Goal: Task Accomplishment & Management: Manage account settings

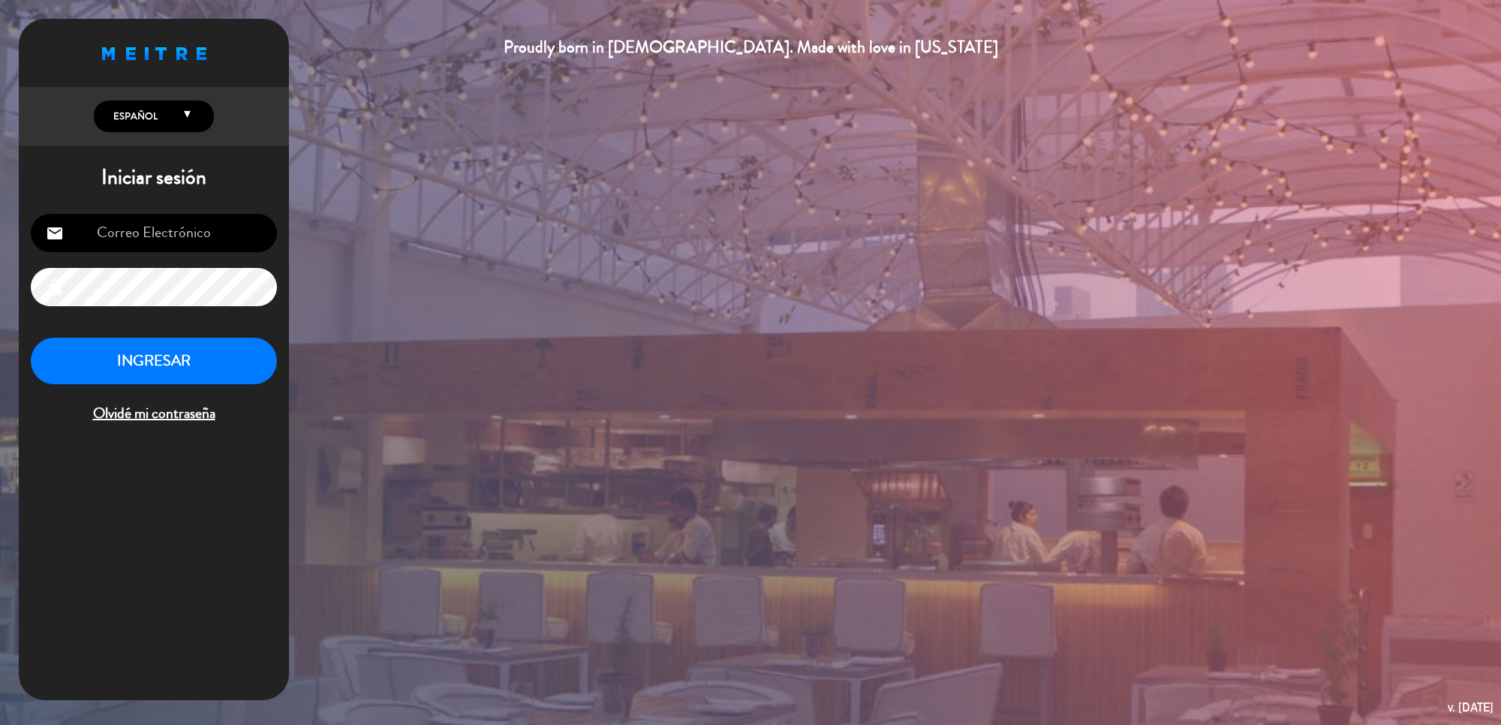
type input "[EMAIL_ADDRESS][DOMAIN_NAME]"
click at [158, 339] on button "INGRESAR" at bounding box center [154, 361] width 246 height 47
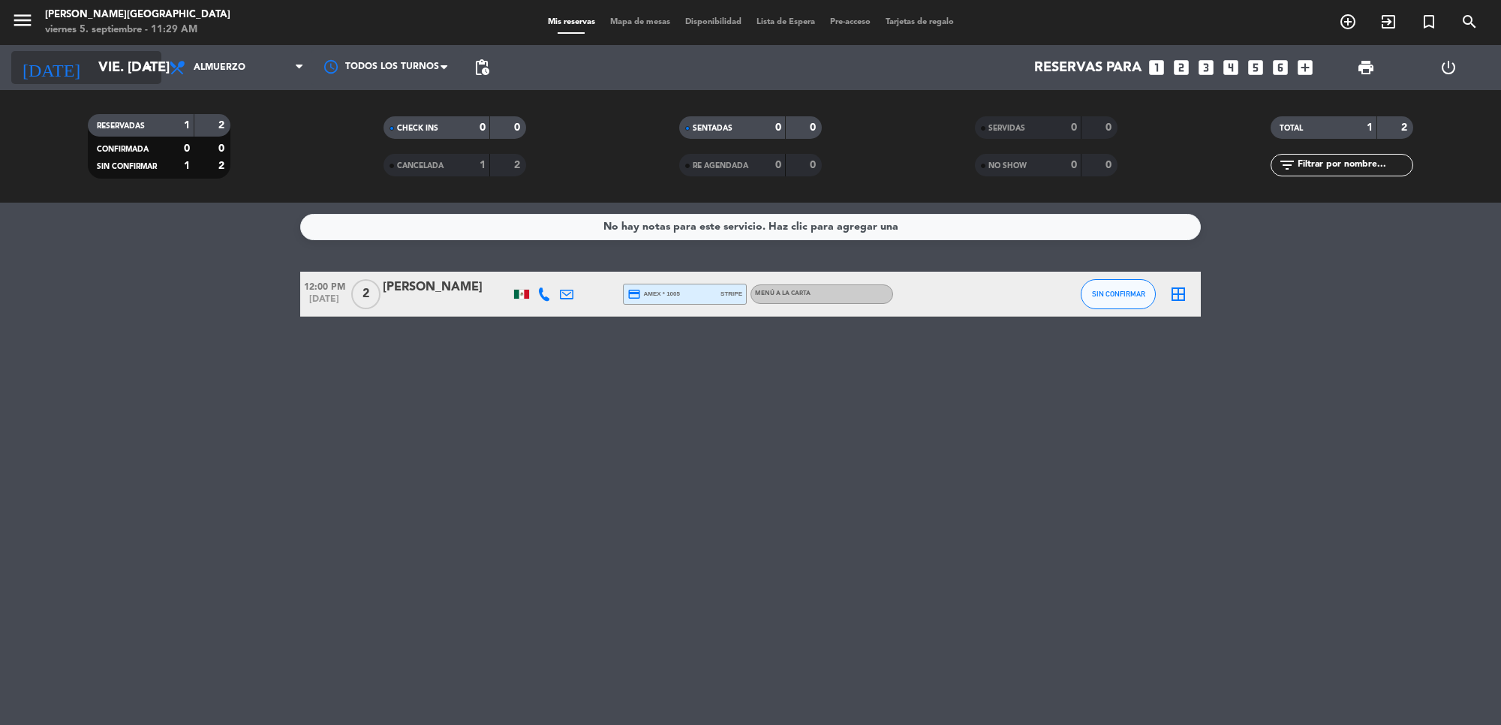
click at [139, 77] on input "vie. [DATE]" at bounding box center [179, 68] width 177 height 32
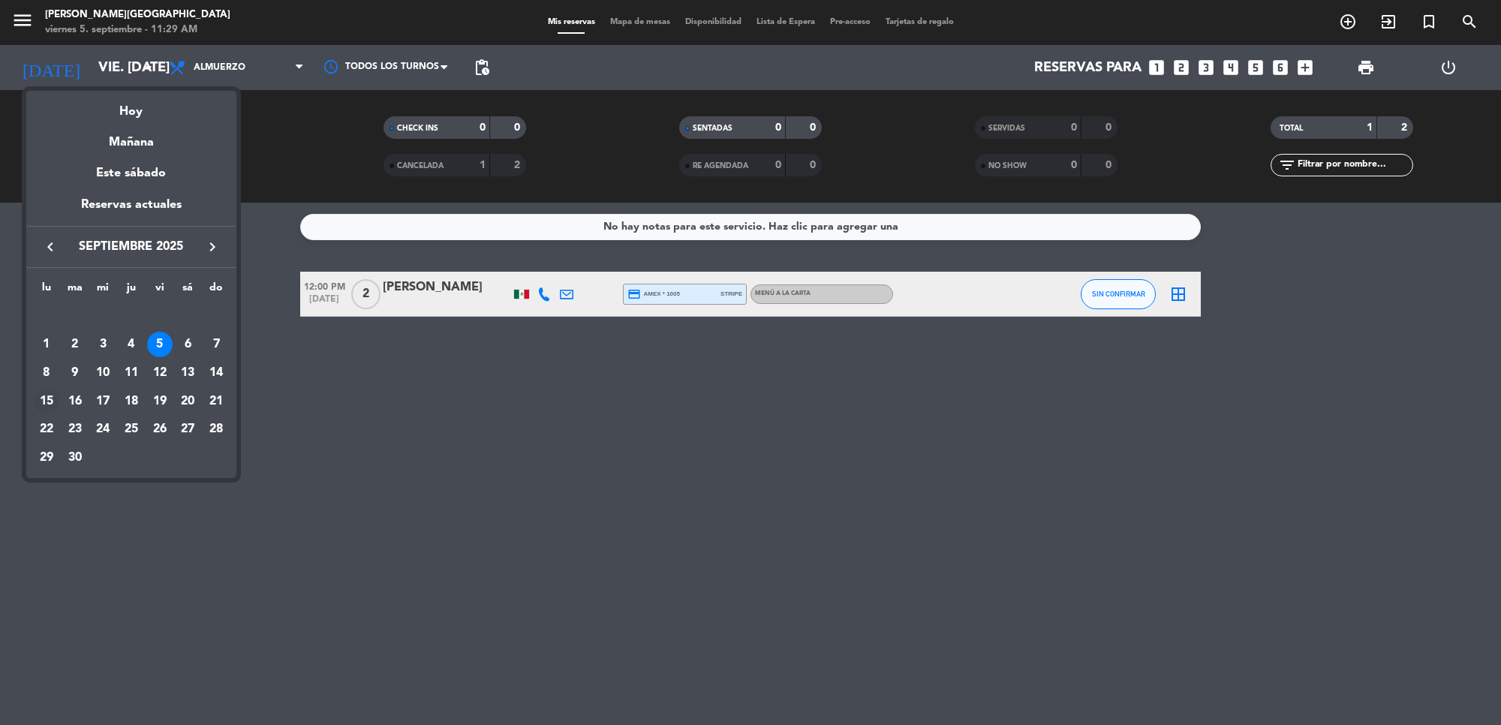
click at [45, 398] on div "15" at bounding box center [47, 402] width 26 height 26
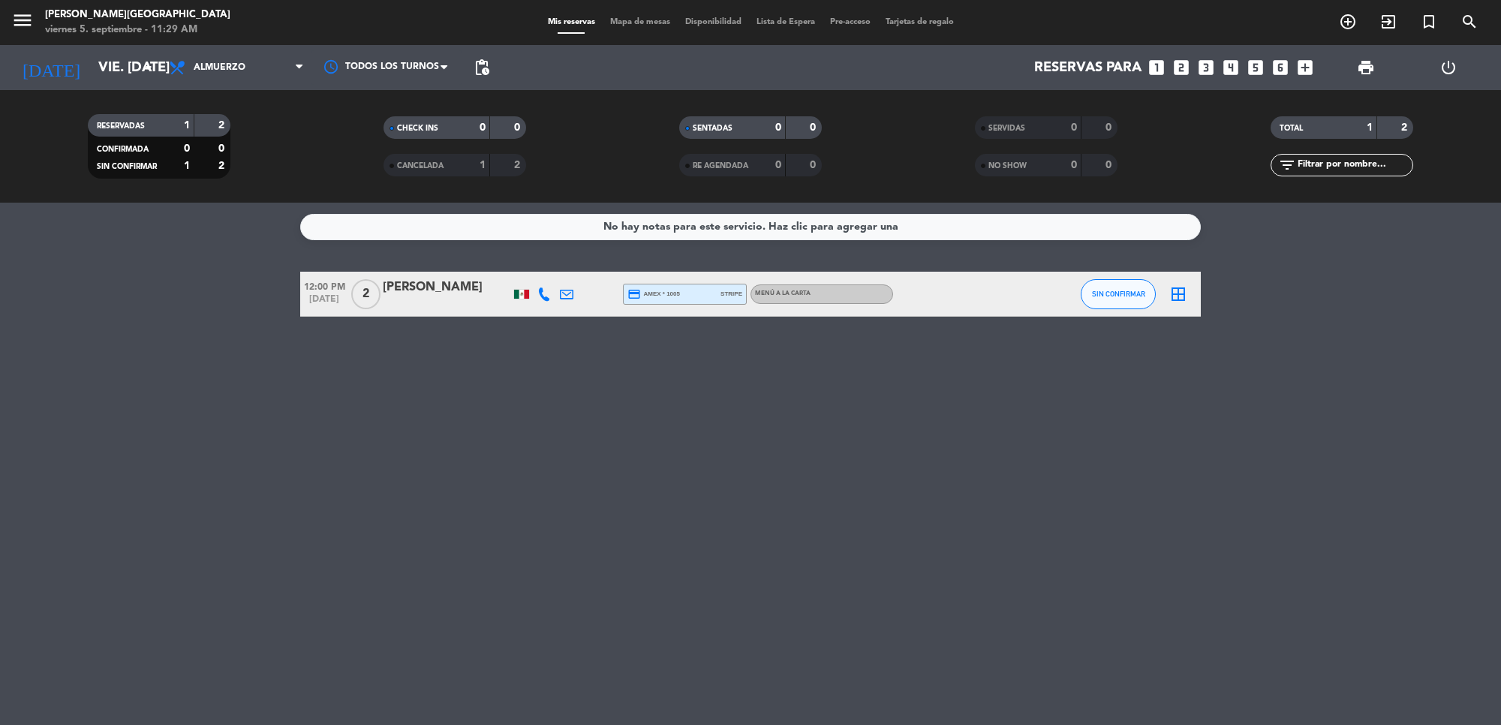
type input "lun. [DATE]"
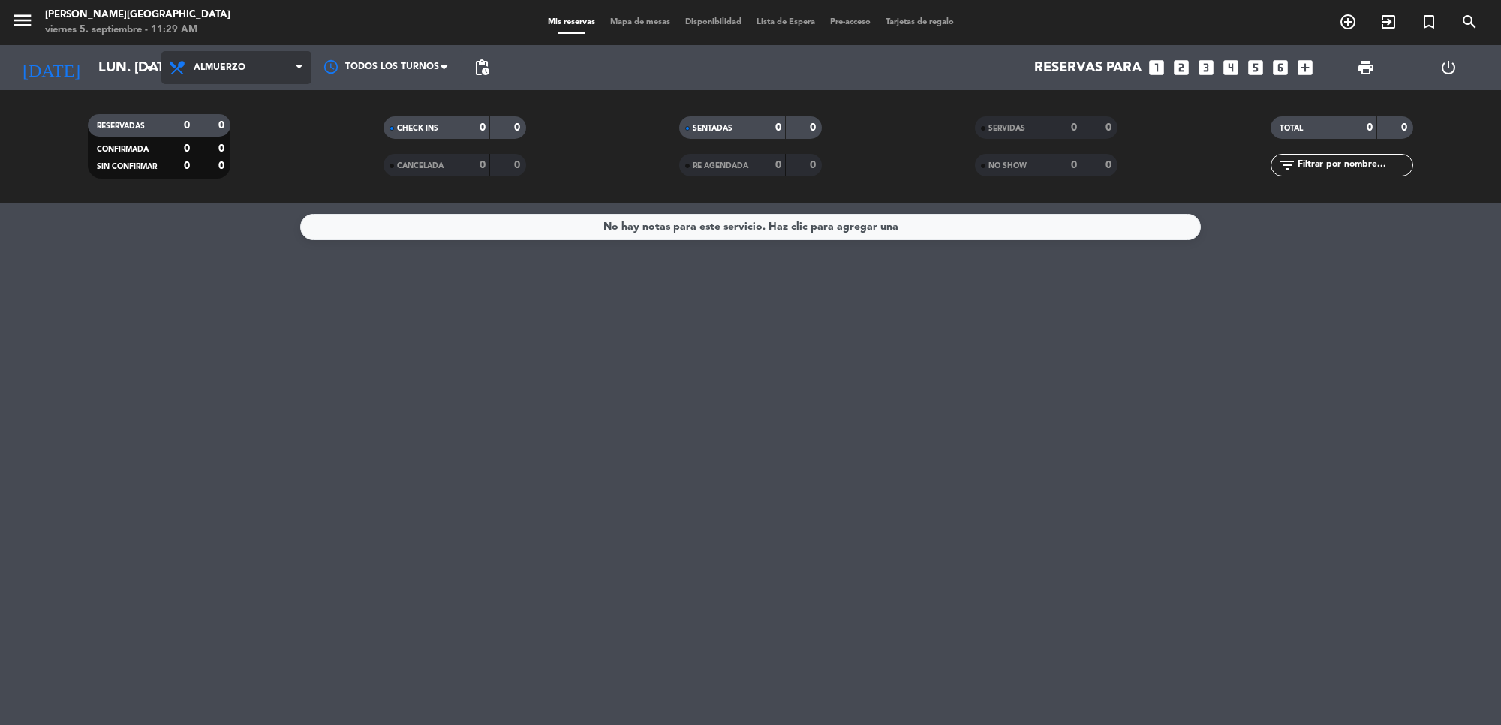
click at [233, 65] on span "Almuerzo" at bounding box center [220, 67] width 52 height 11
click at [240, 164] on div "menu [PERSON_NAME][GEOGRAPHIC_DATA] viernes 5. septiembre - 11:29 AM Mis reserv…" at bounding box center [750, 101] width 1501 height 203
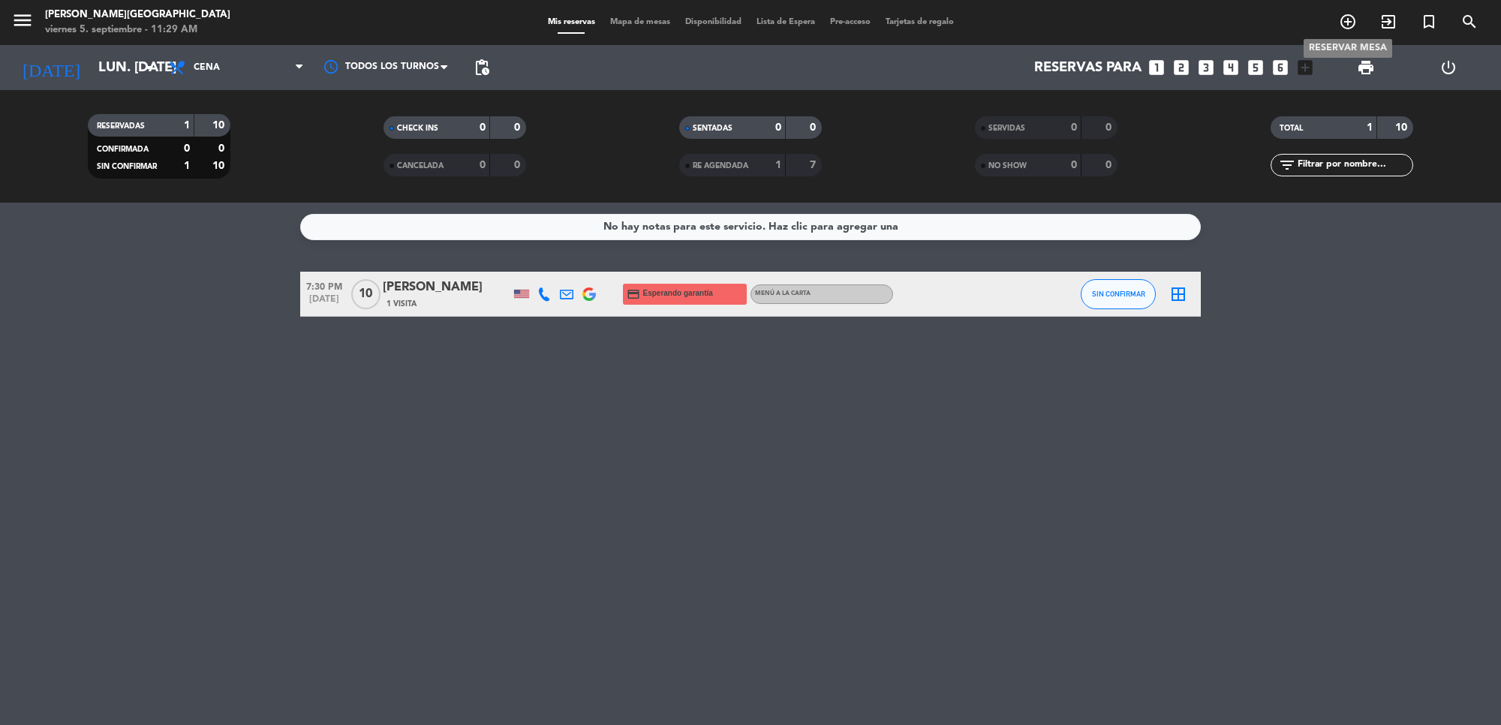
click at [1340, 16] on icon "add_circle_outline" at bounding box center [1348, 22] width 18 height 18
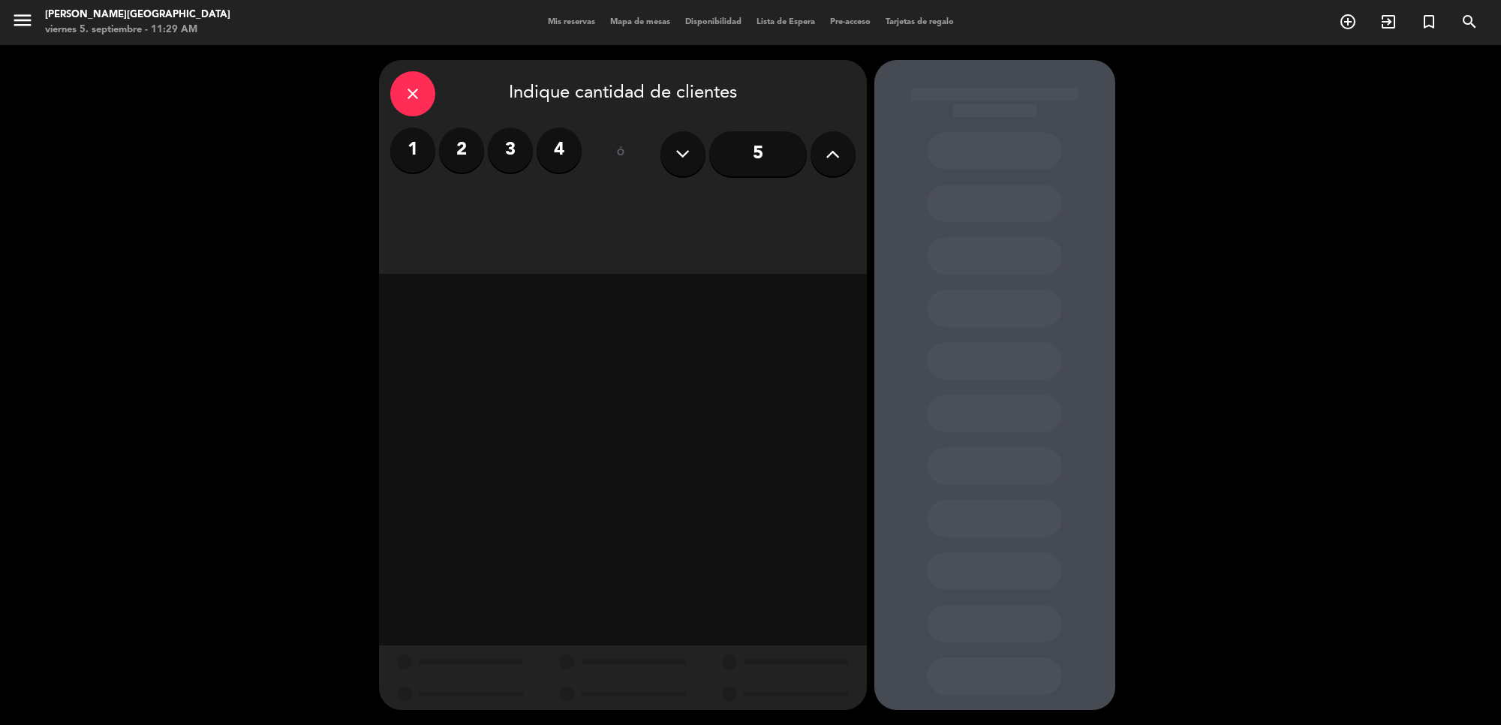
click at [465, 155] on label "2" at bounding box center [461, 150] width 45 height 45
click at [795, 206] on div "Cena" at bounding box center [739, 206] width 231 height 30
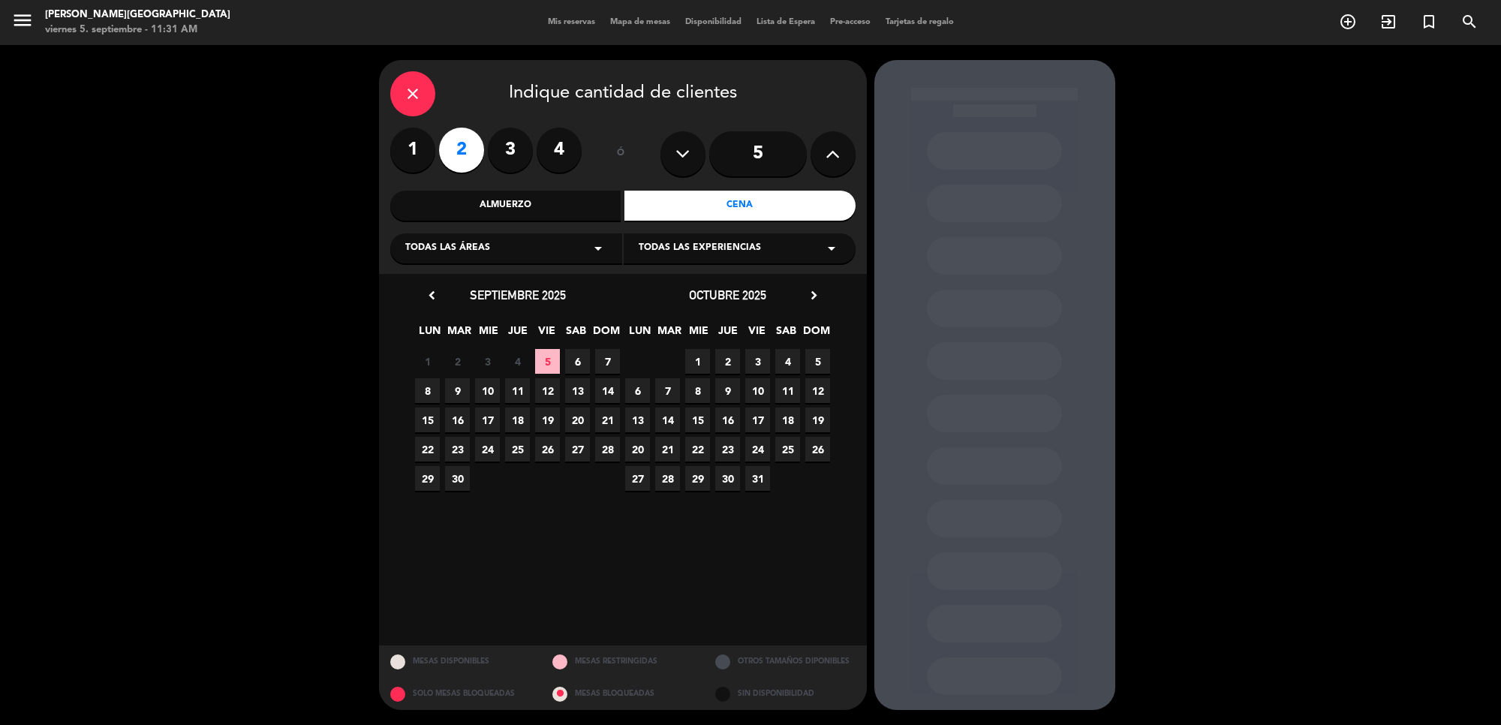
click at [693, 421] on span "15" at bounding box center [697, 419] width 25 height 25
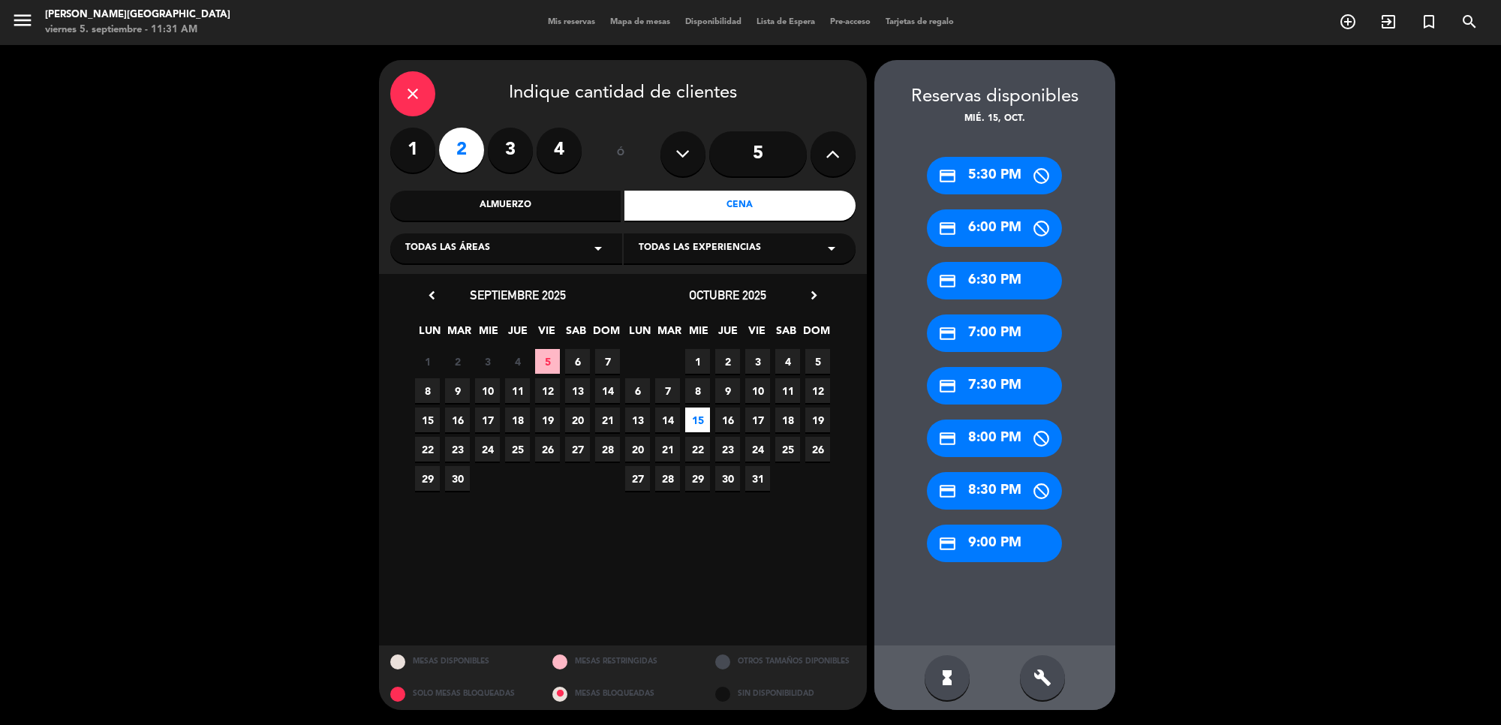
click at [405, 83] on div "close" at bounding box center [412, 93] width 45 height 45
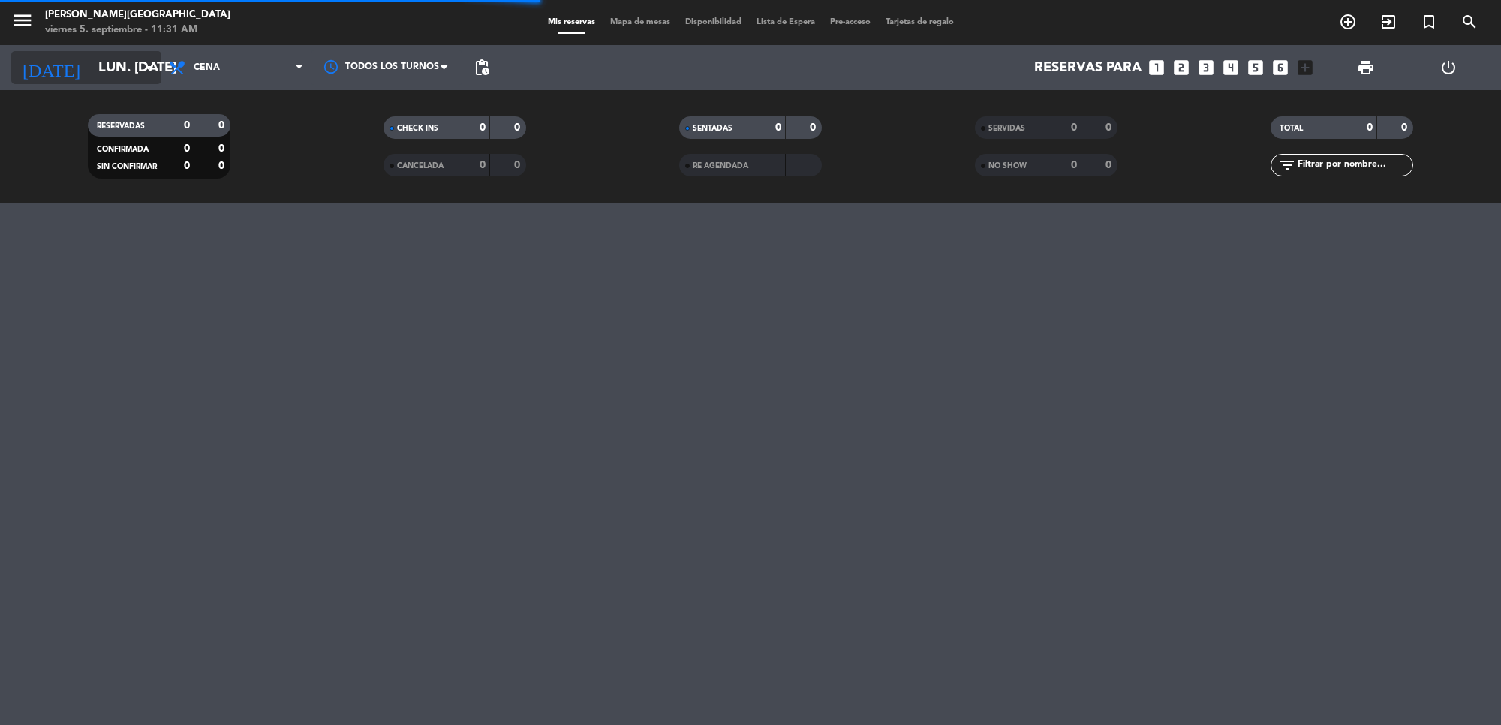
click at [151, 68] on icon "arrow_drop_down" at bounding box center [149, 68] width 18 height 18
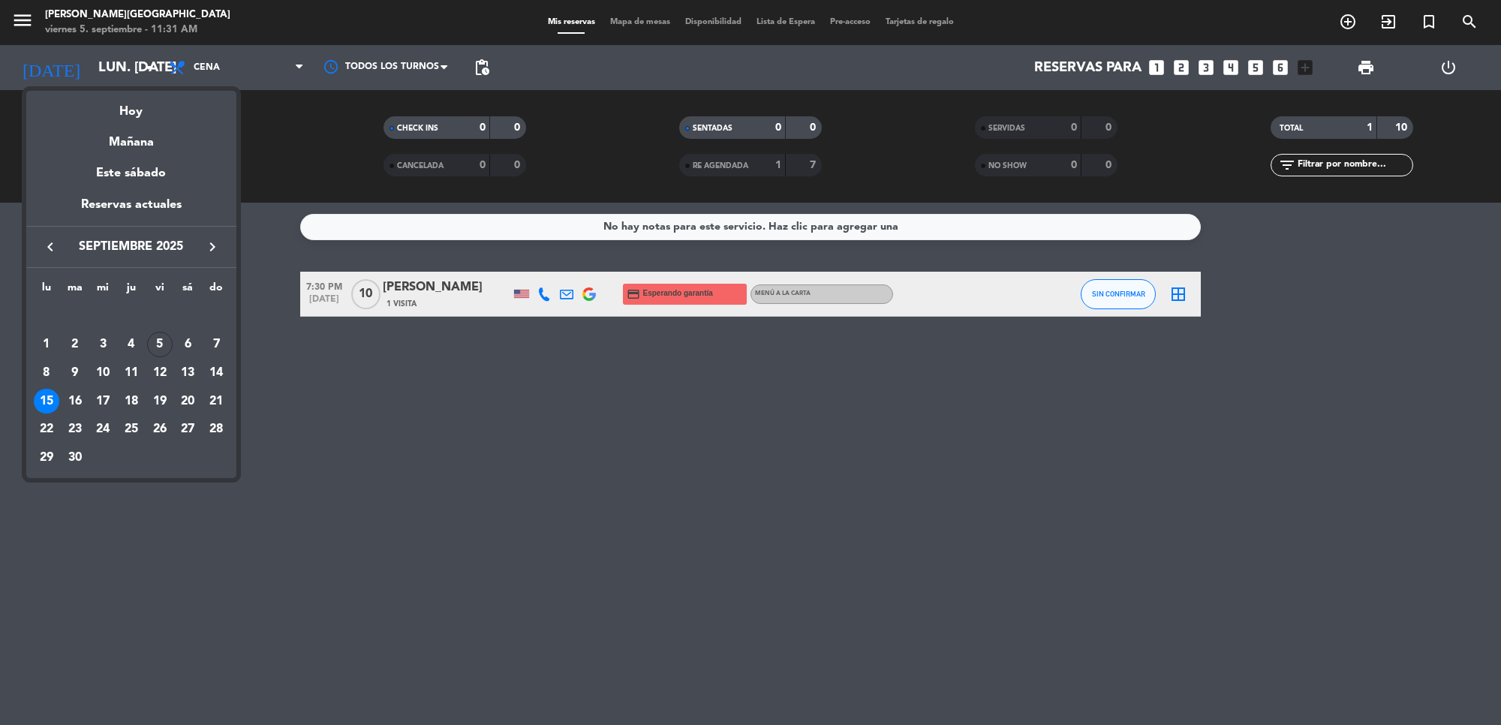
click at [215, 241] on icon "keyboard_arrow_right" at bounding box center [212, 247] width 18 height 18
click at [99, 398] on div "15" at bounding box center [103, 402] width 26 height 26
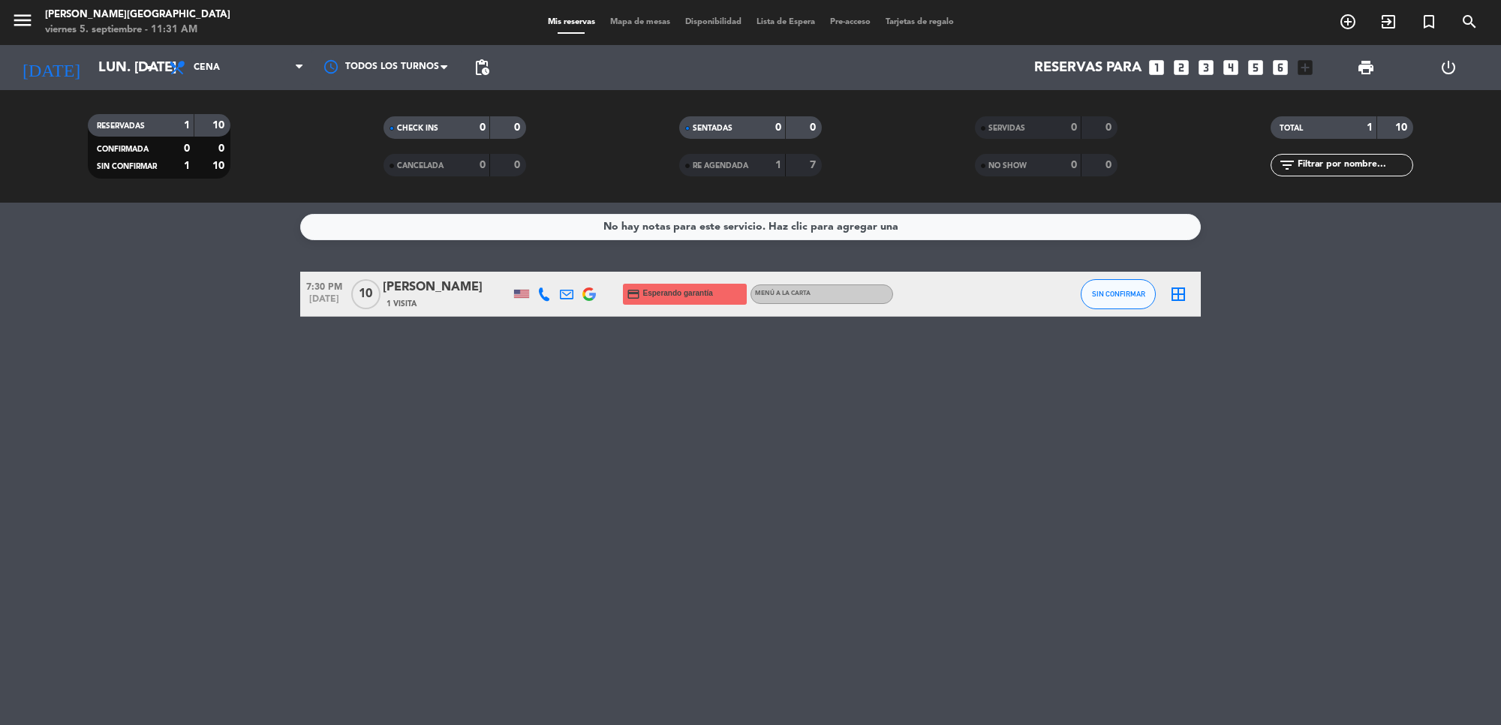
type input "mié. [DATE]"
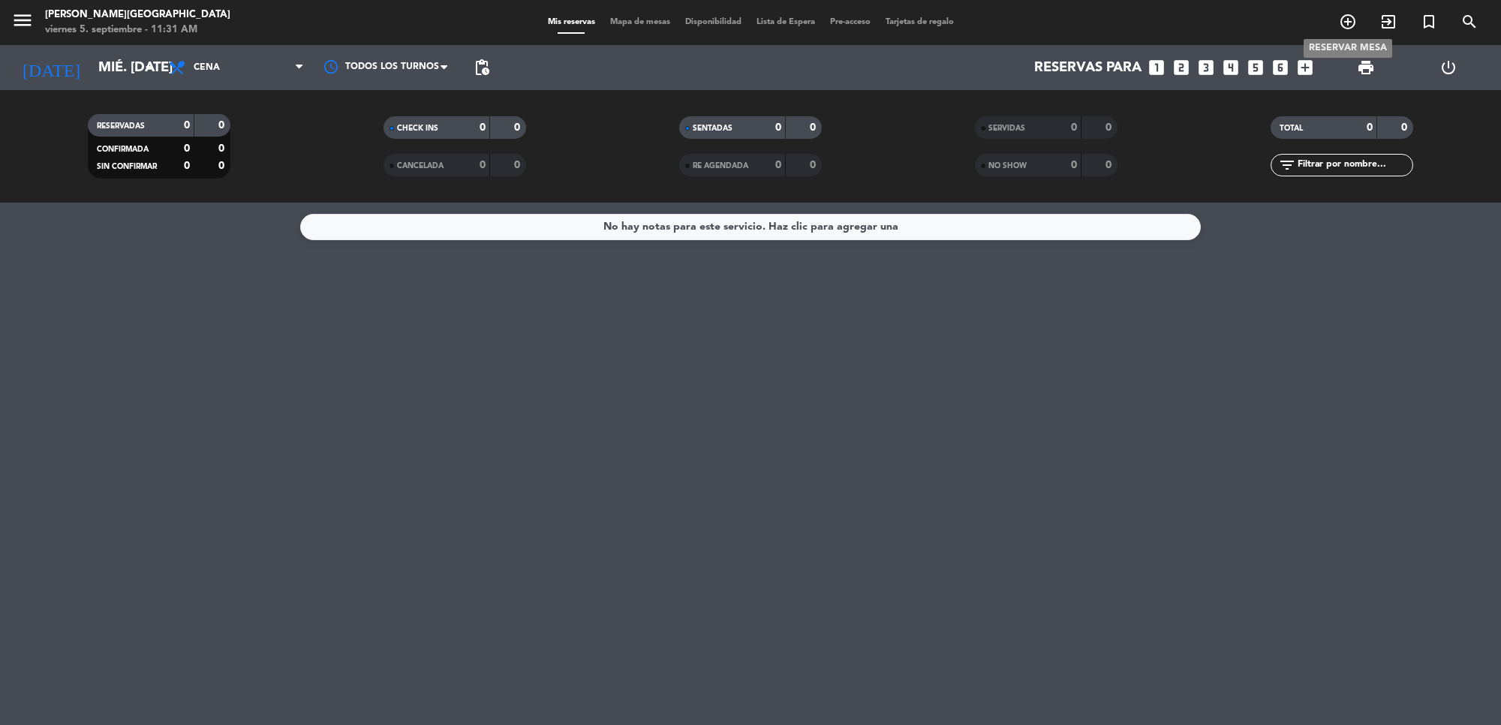
click at [1351, 17] on icon "add_circle_outline" at bounding box center [1348, 22] width 18 height 18
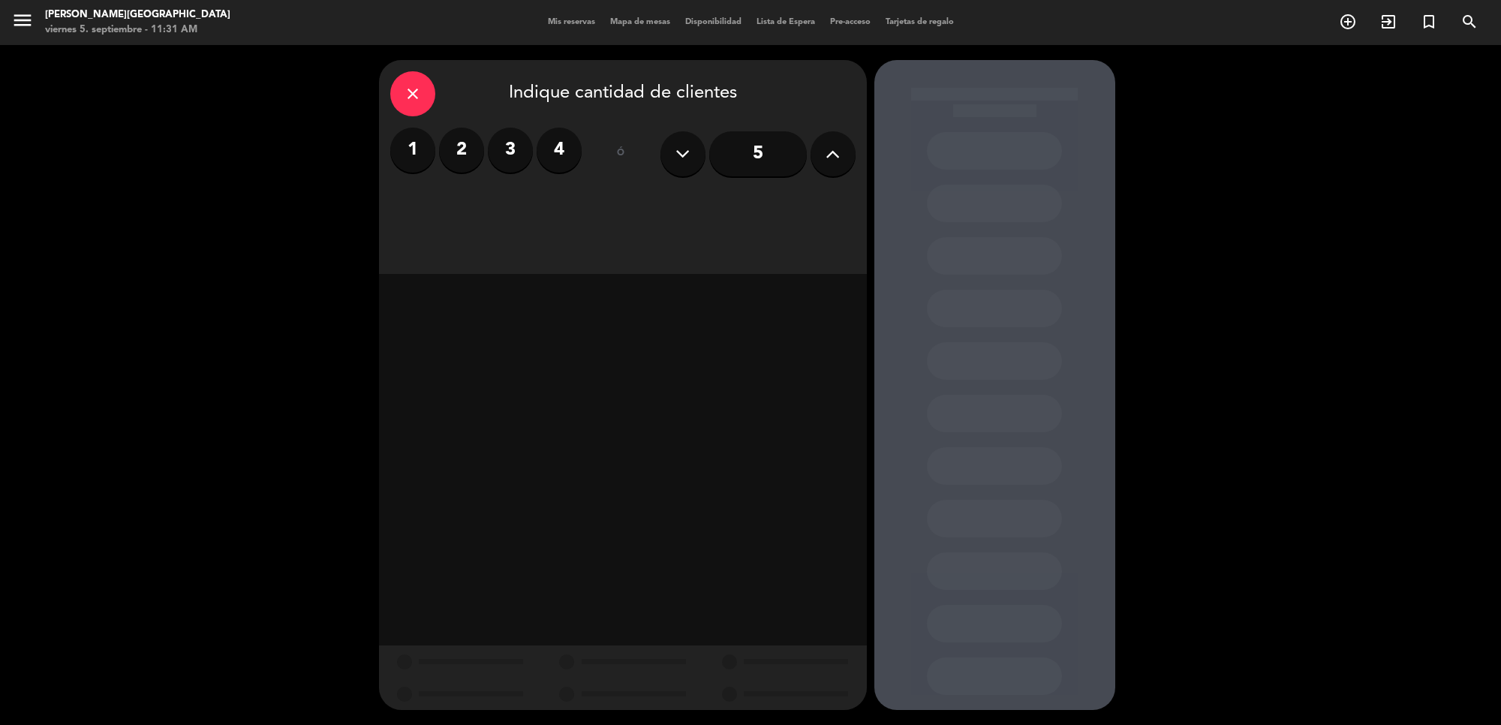
click at [460, 152] on label "2" at bounding box center [461, 150] width 45 height 45
click at [765, 215] on div "Cena" at bounding box center [739, 206] width 231 height 30
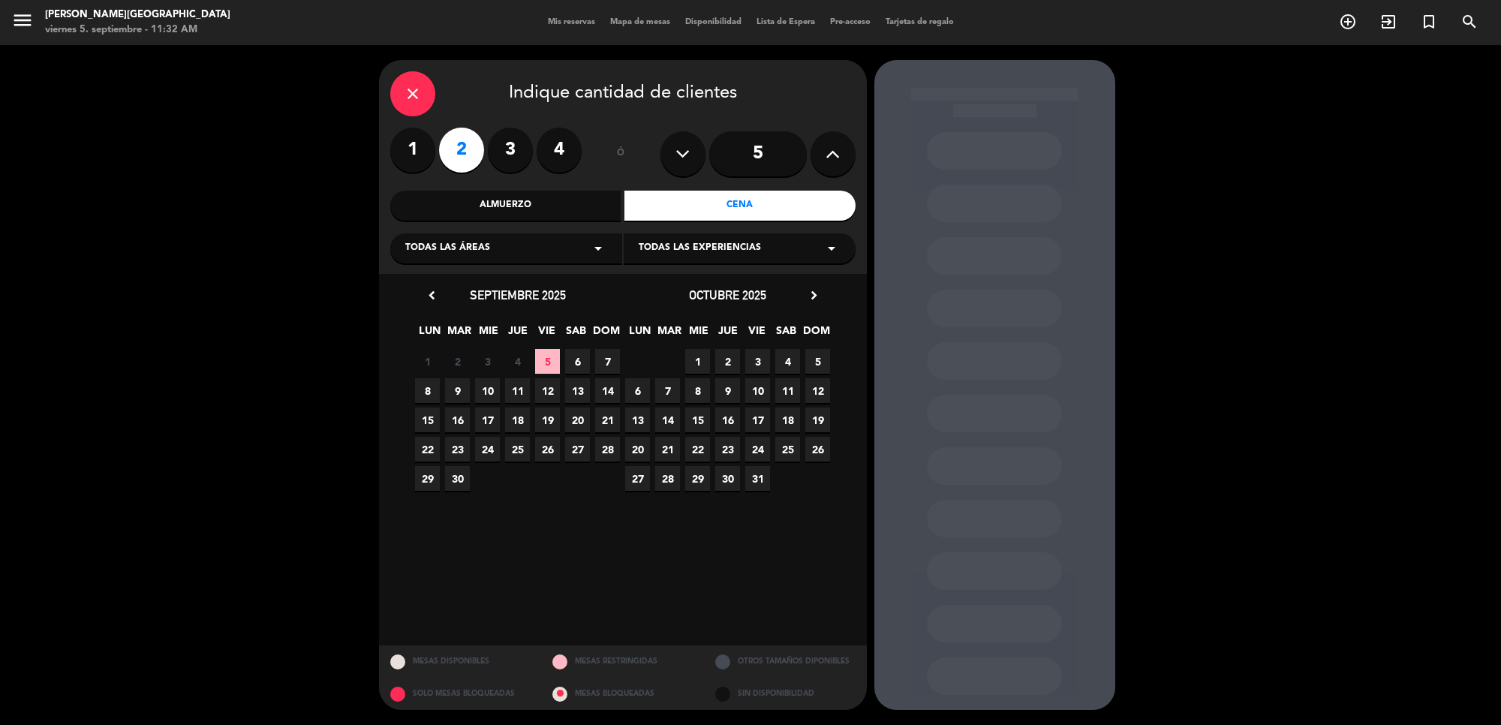
click at [693, 421] on span "15" at bounding box center [697, 419] width 25 height 25
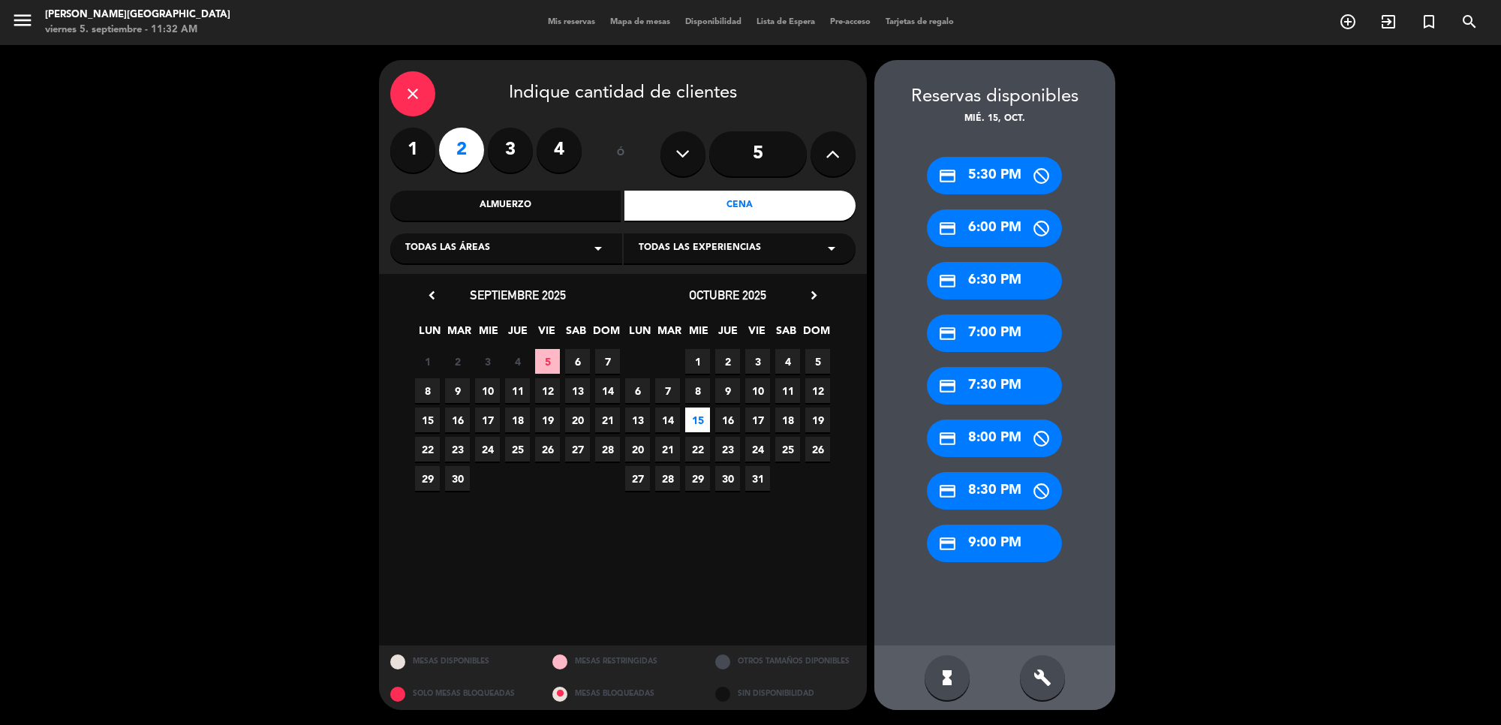
click at [1058, 683] on div "build" at bounding box center [1042, 677] width 45 height 45
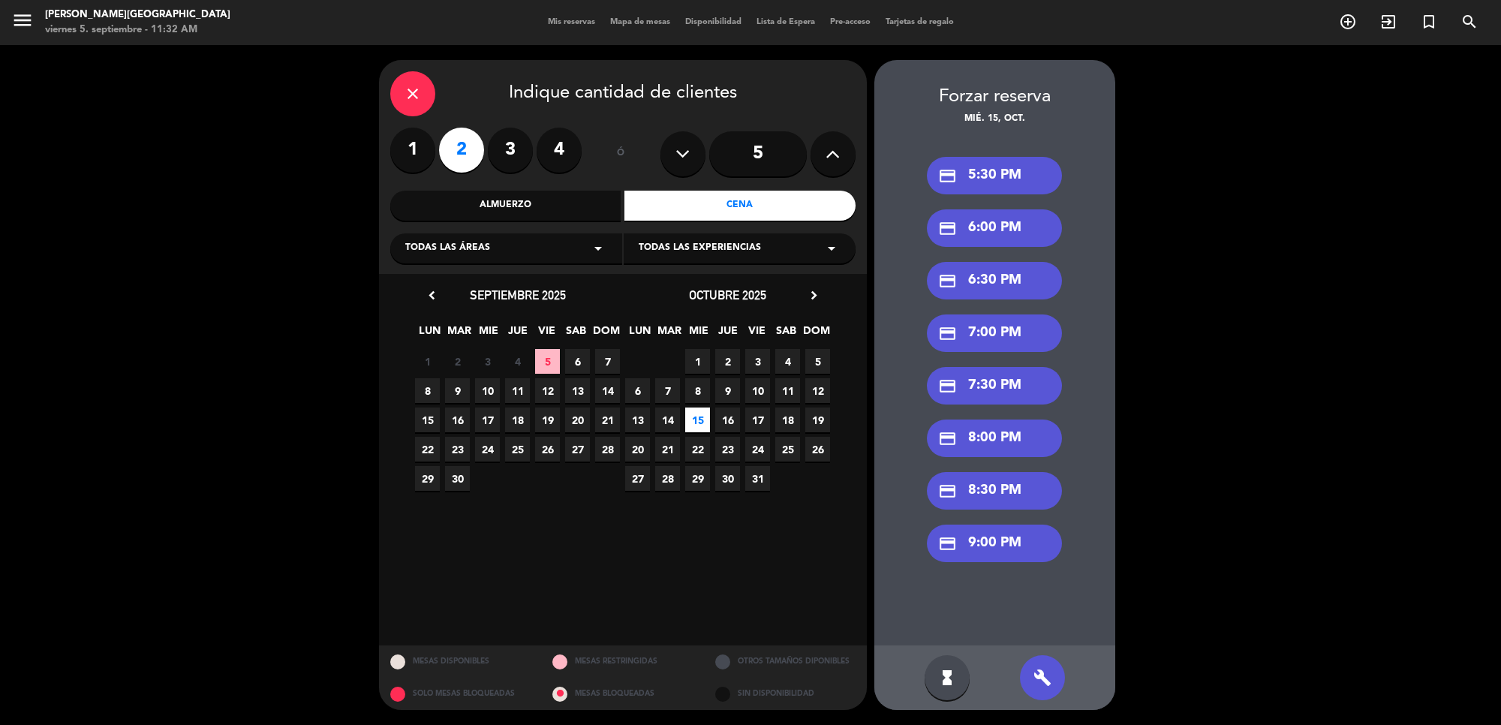
click at [991, 426] on div "credit_card 8:00 PM" at bounding box center [994, 438] width 135 height 38
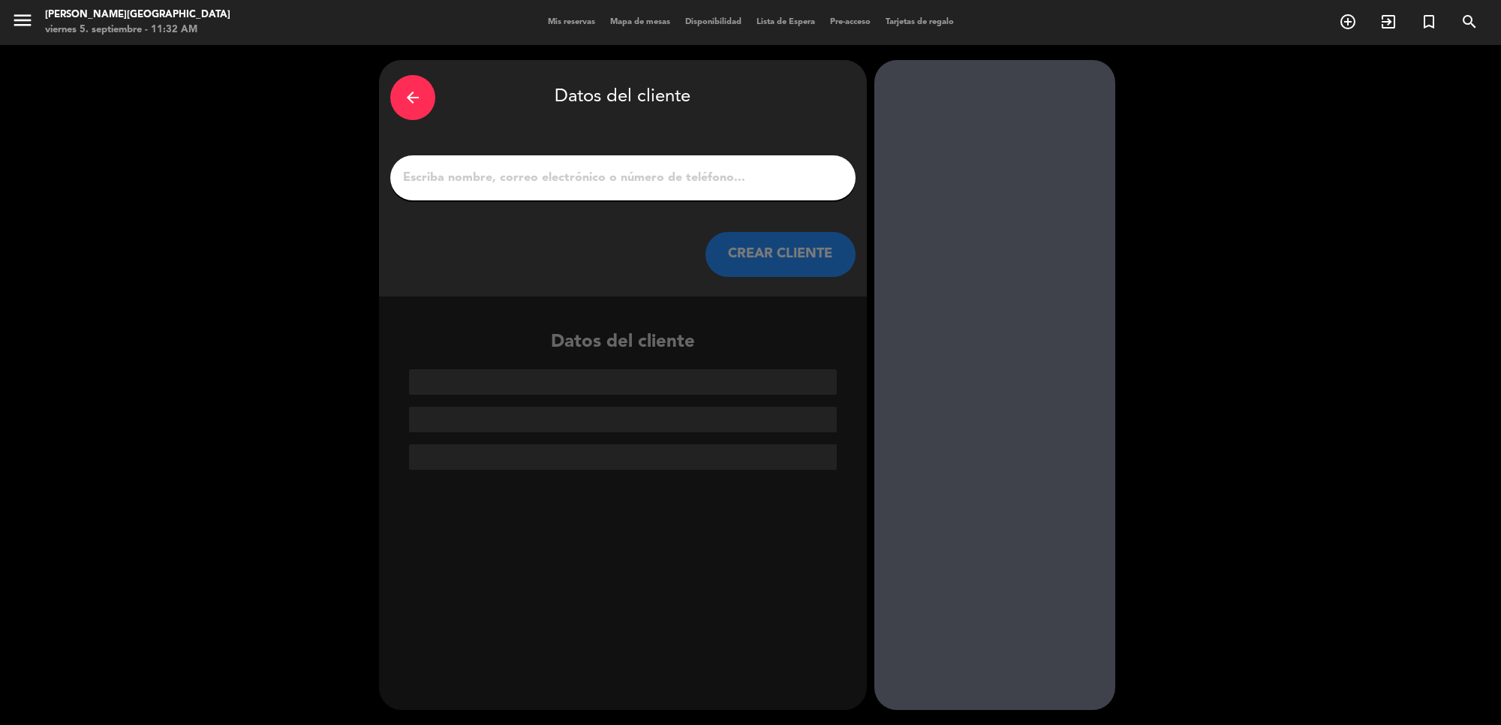
click at [579, 165] on div at bounding box center [622, 177] width 465 height 45
click at [555, 173] on input "1" at bounding box center [622, 177] width 443 height 21
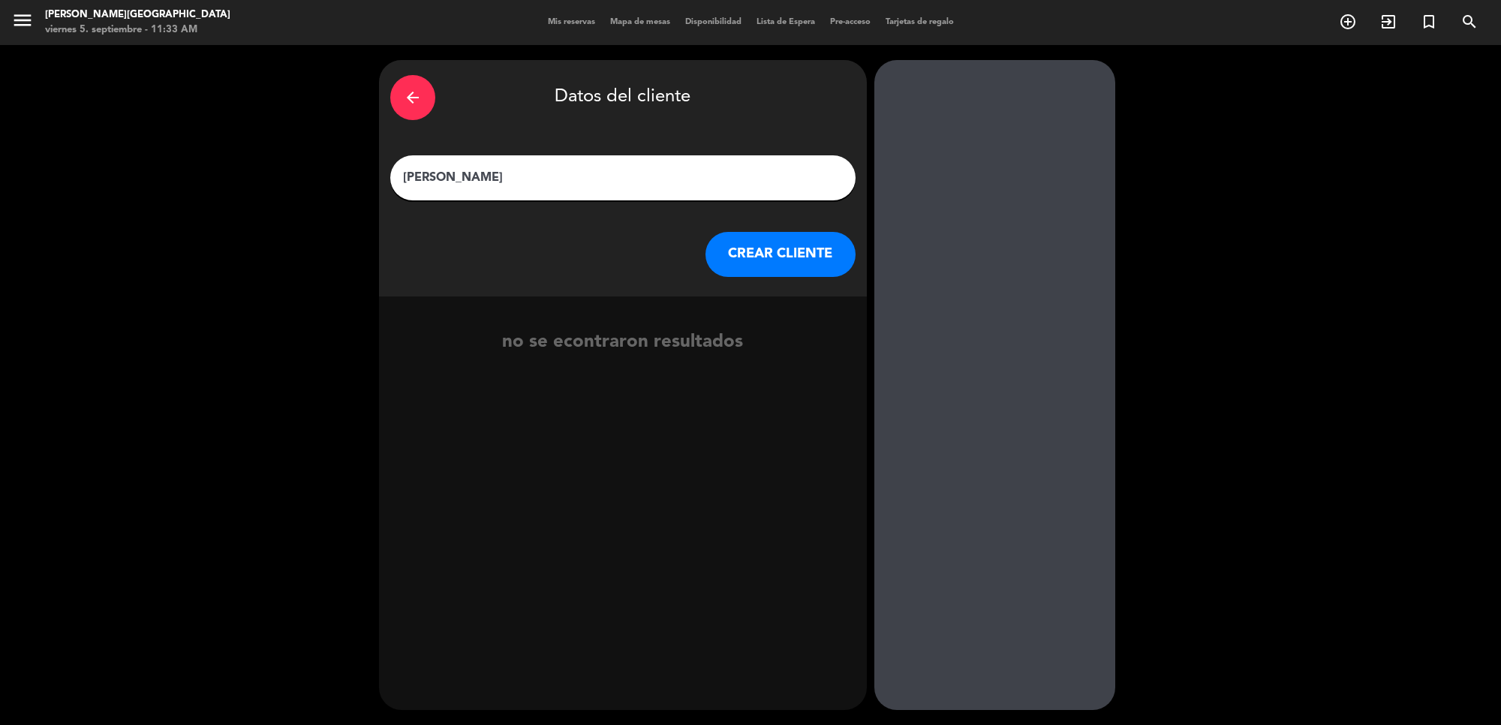
type input "[PERSON_NAME]"
click at [777, 265] on button "CREAR CLIENTE" at bounding box center [780, 254] width 150 height 45
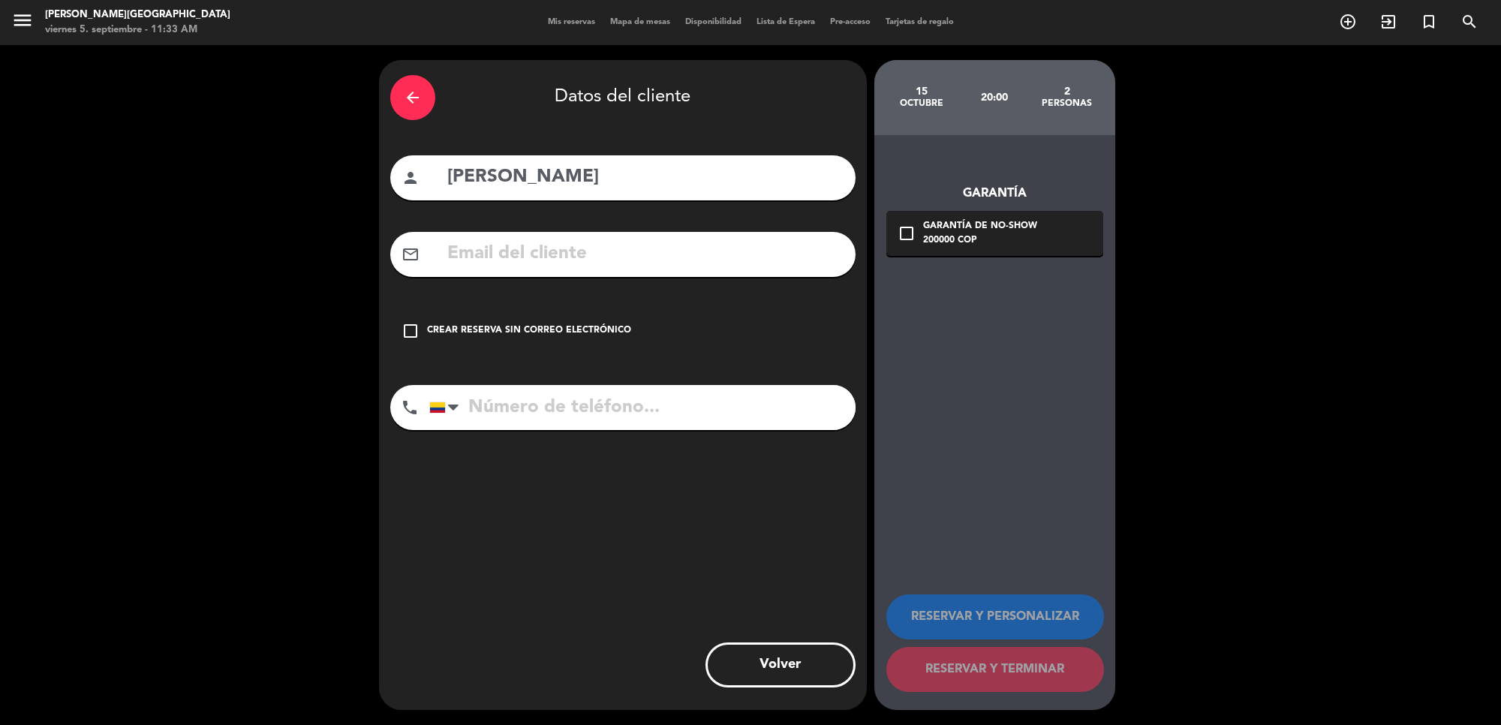
click at [689, 256] on input "text" at bounding box center [645, 254] width 398 height 31
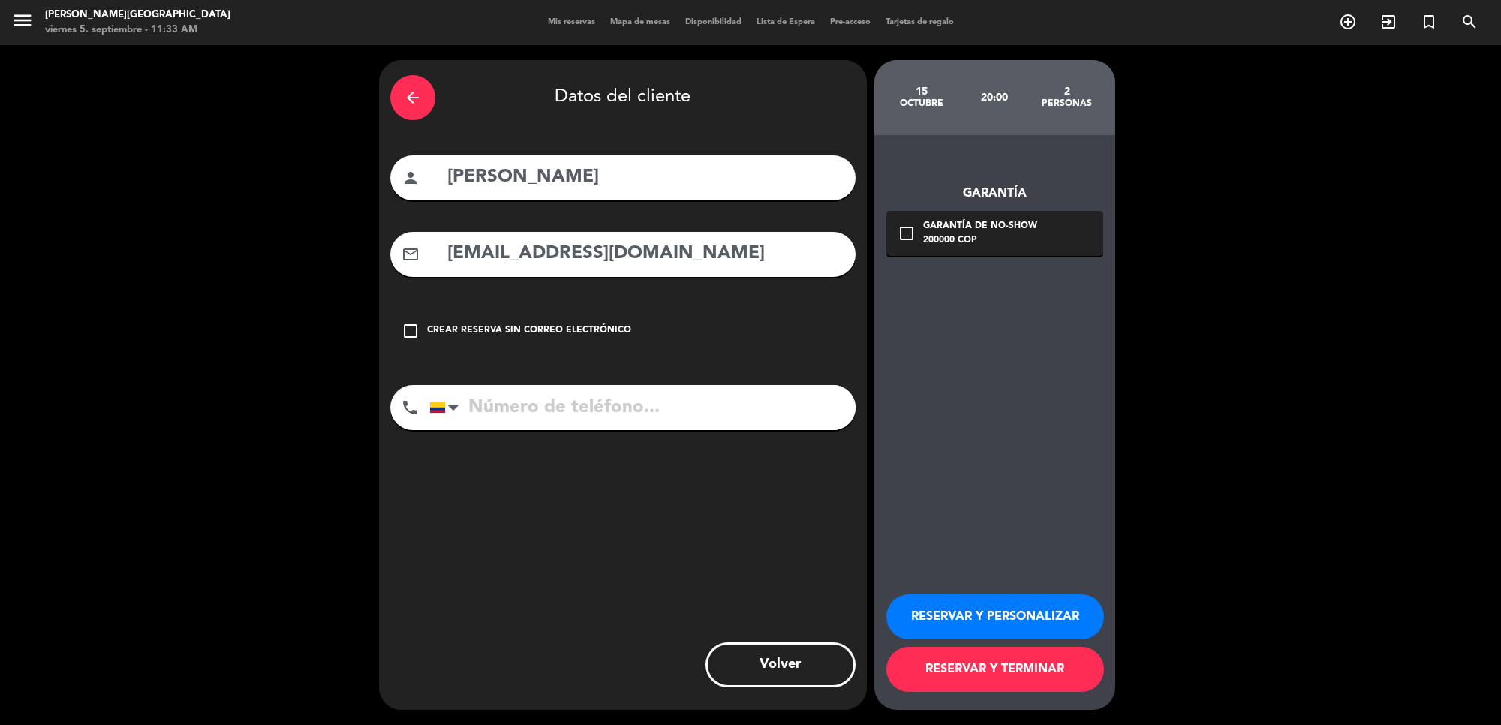
type input "[EMAIL_ADDRESS][DOMAIN_NAME]"
click at [576, 396] on input "tel" at bounding box center [642, 407] width 426 height 45
click at [906, 227] on icon "check_box_outline_blank" at bounding box center [906, 233] width 18 height 18
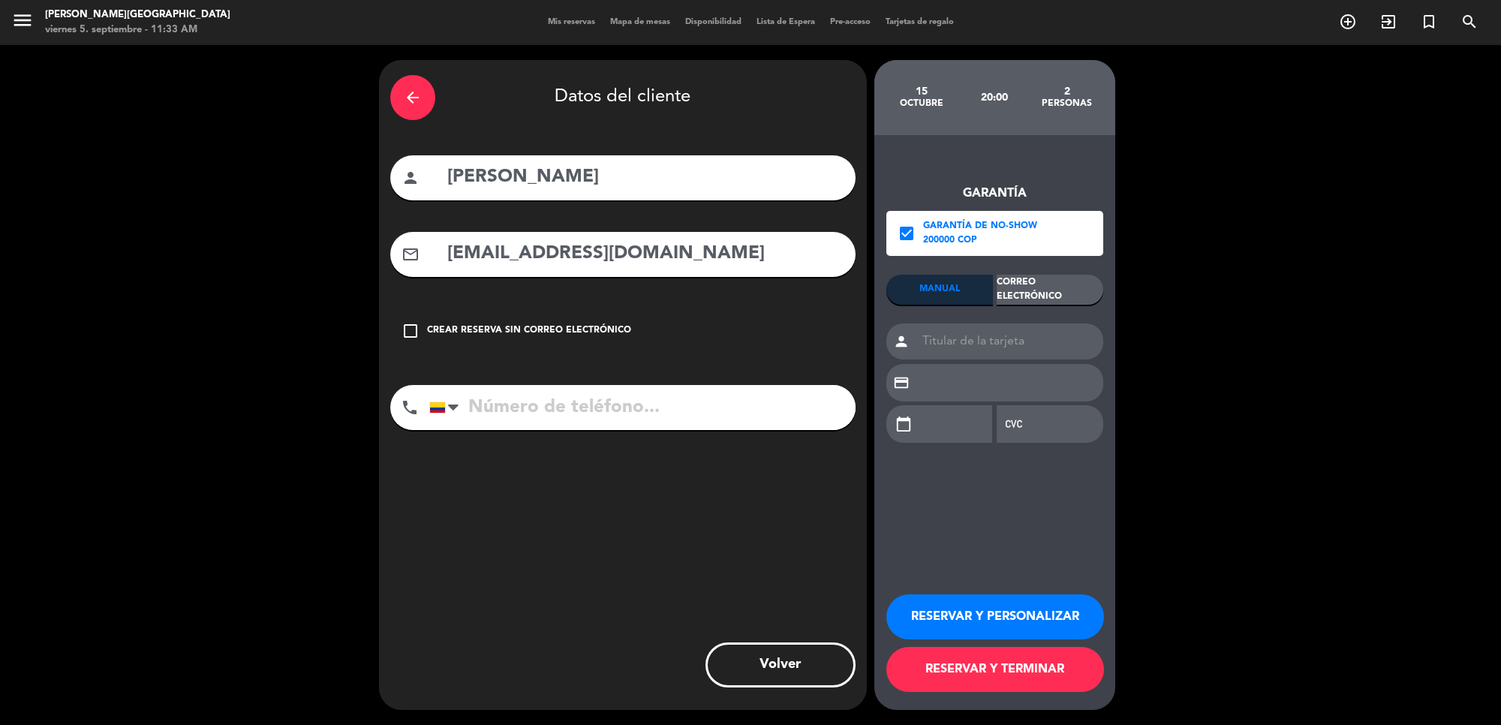
click at [1040, 276] on div "Correo Electrónico" at bounding box center [1050, 290] width 107 height 30
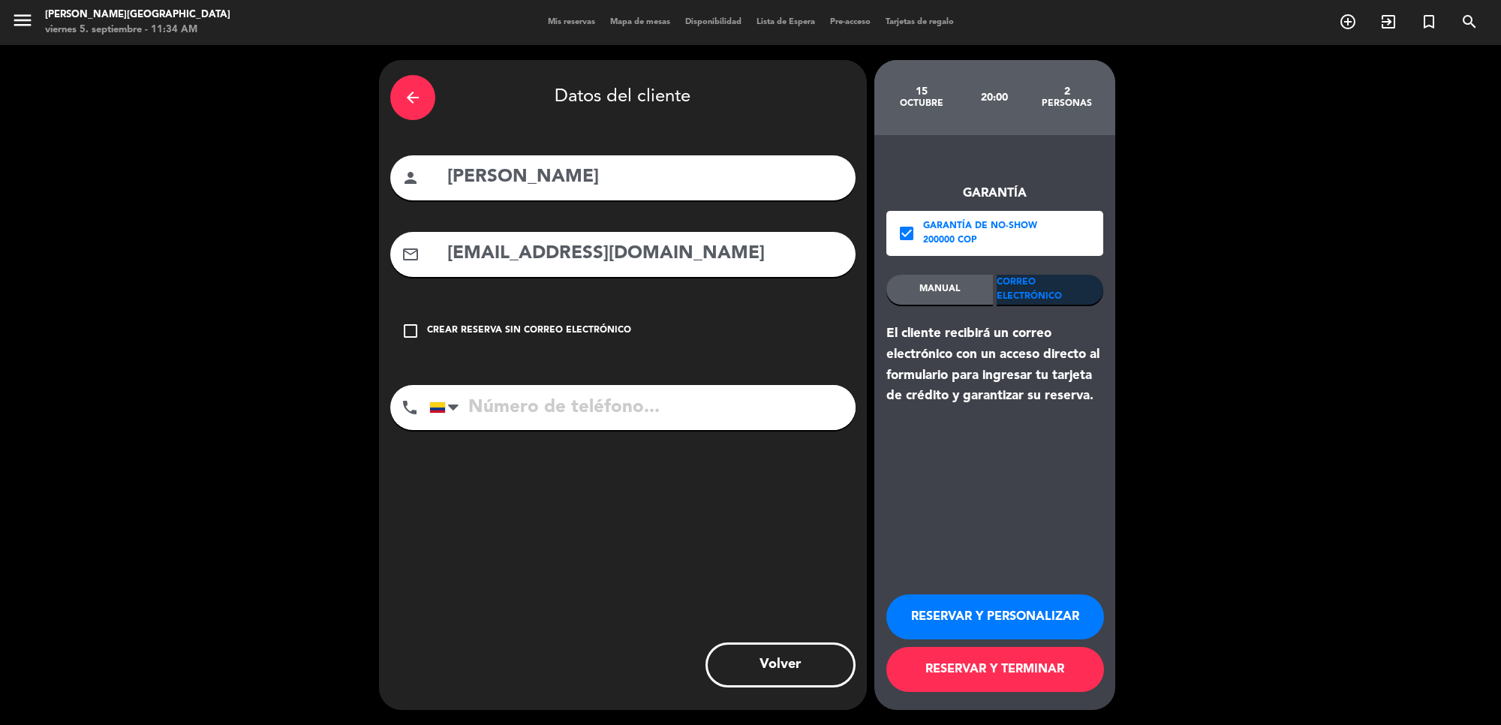
click at [1041, 669] on button "RESERVAR Y TERMINAR" at bounding box center [995, 669] width 218 height 45
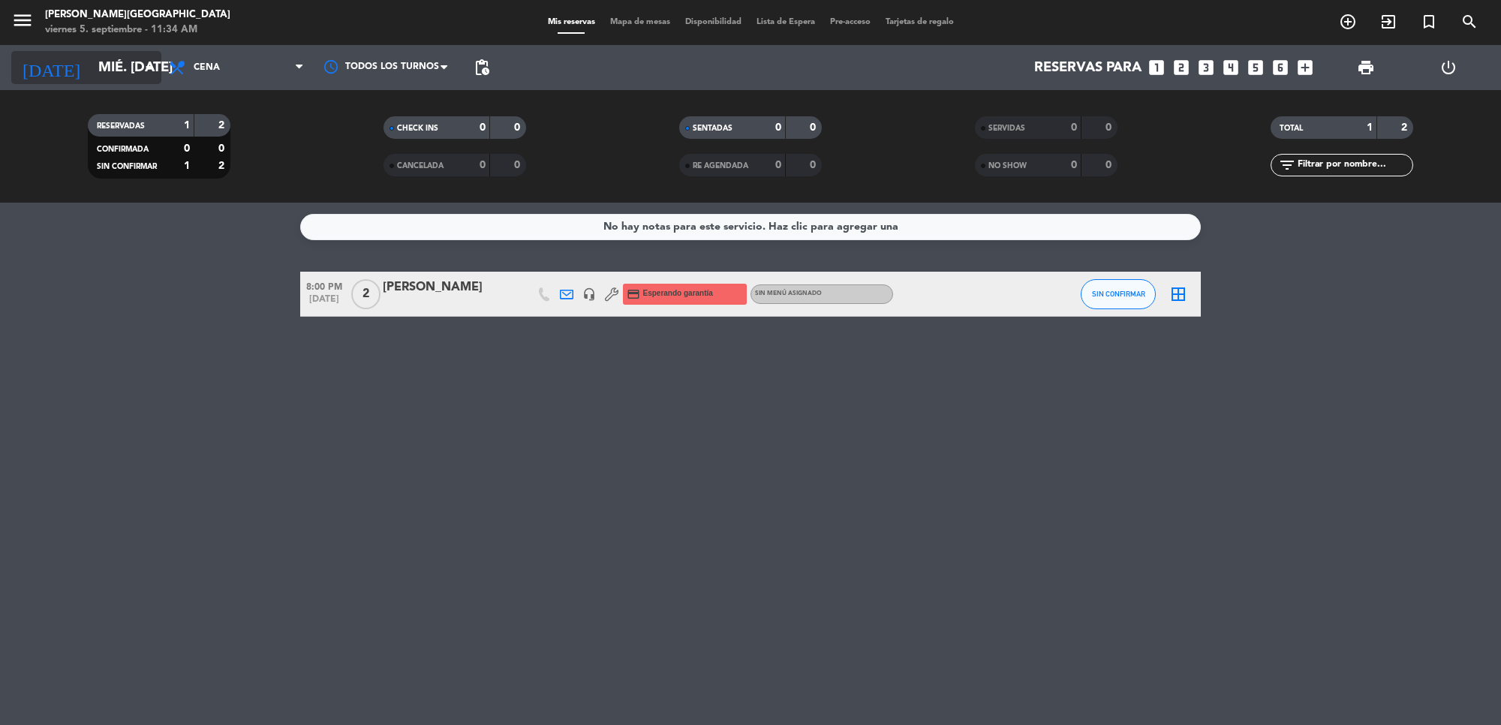
click at [95, 65] on input "mié. [DATE]" at bounding box center [179, 68] width 177 height 32
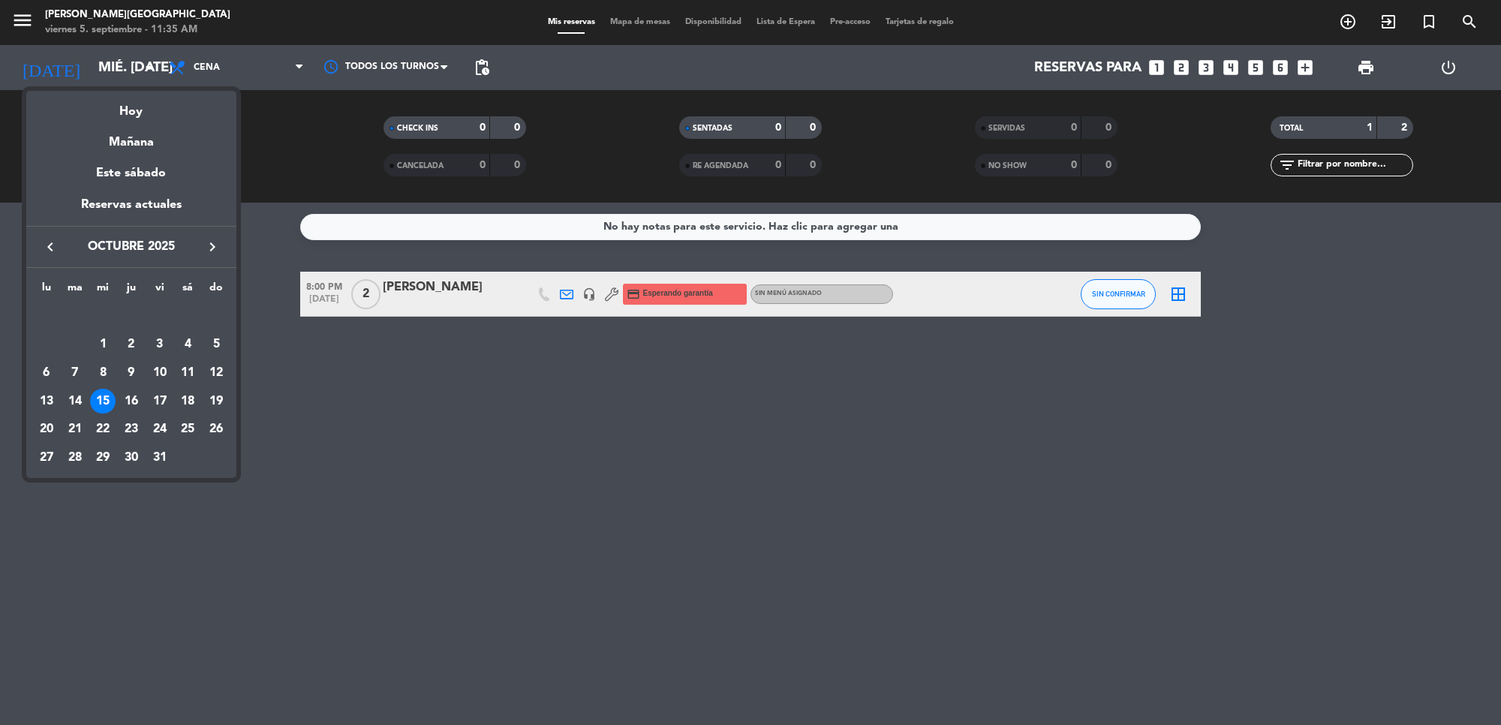
click at [208, 256] on button "keyboard_arrow_right" at bounding box center [212, 247] width 27 height 20
click at [184, 326] on div "1" at bounding box center [188, 317] width 26 height 26
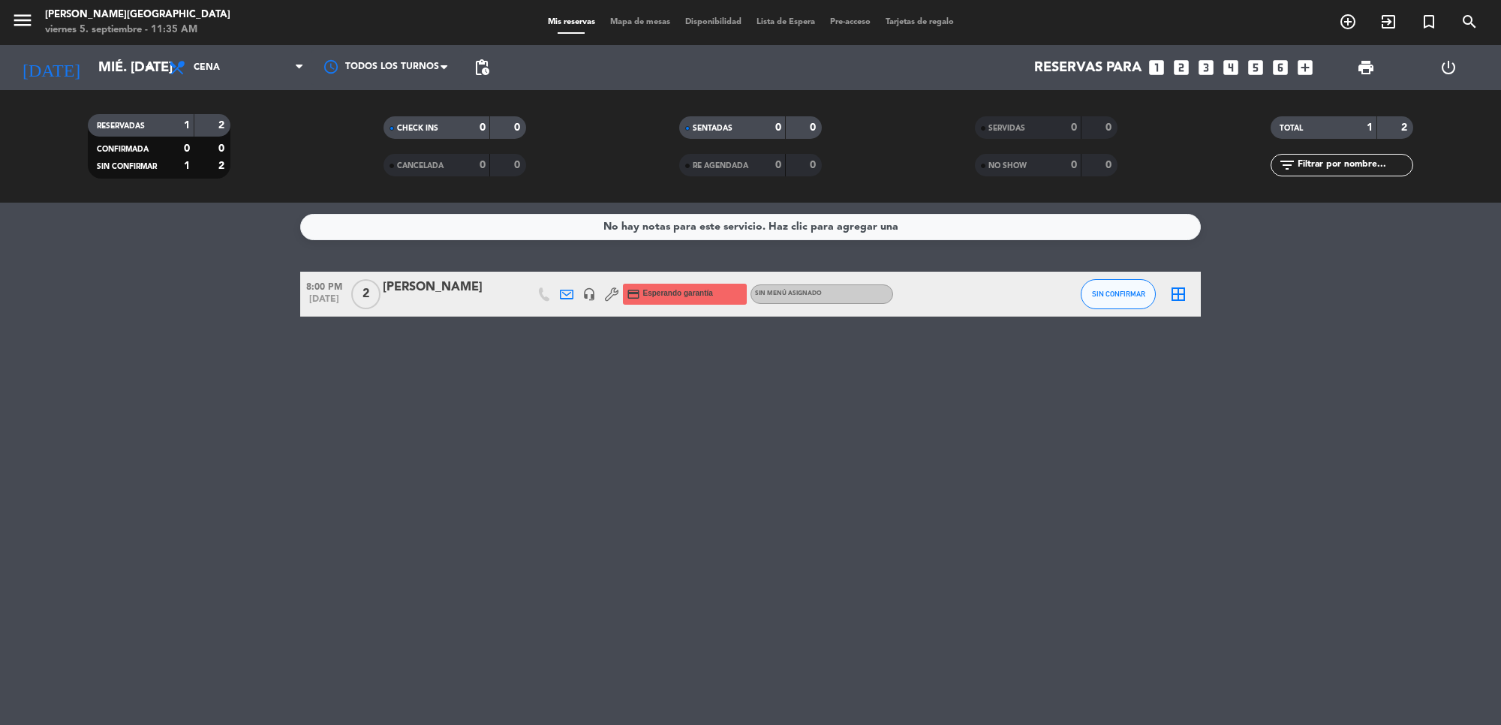
type input "sáb. [DATE]"
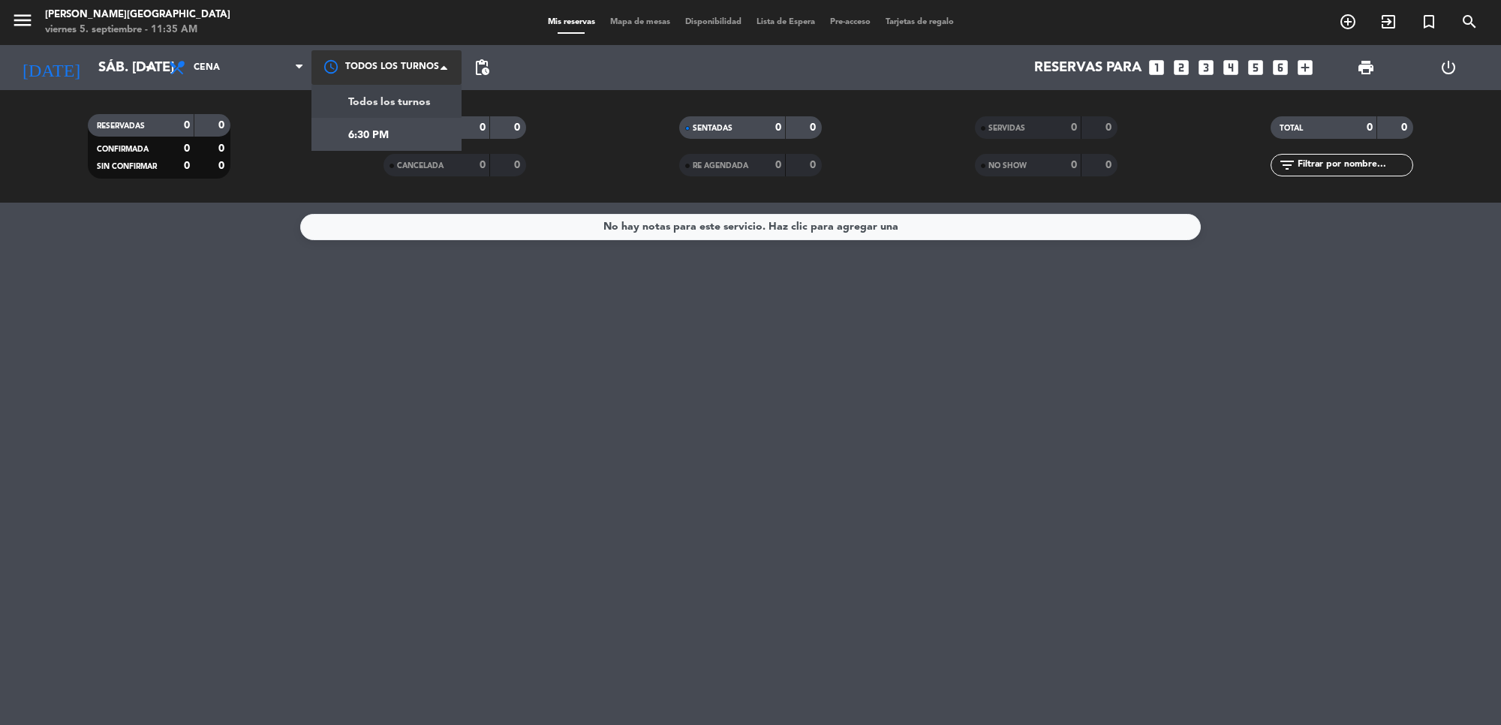
click at [350, 66] on div at bounding box center [386, 67] width 150 height 34
click at [296, 71] on icon at bounding box center [299, 68] width 7 height 12
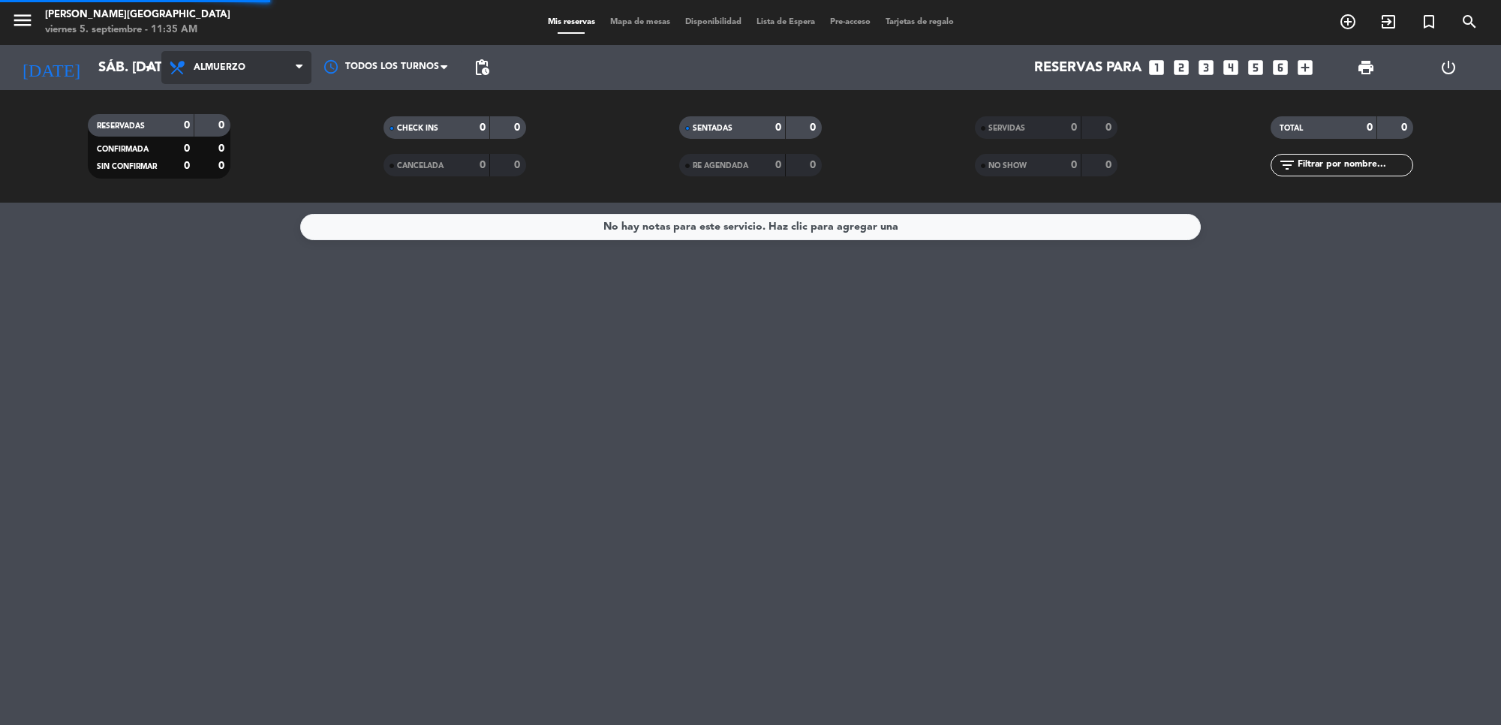
click at [279, 130] on div "menu [PERSON_NAME][GEOGRAPHIC_DATA] viernes 5. septiembre - 11:35 AM Mis reserv…" at bounding box center [750, 101] width 1501 height 203
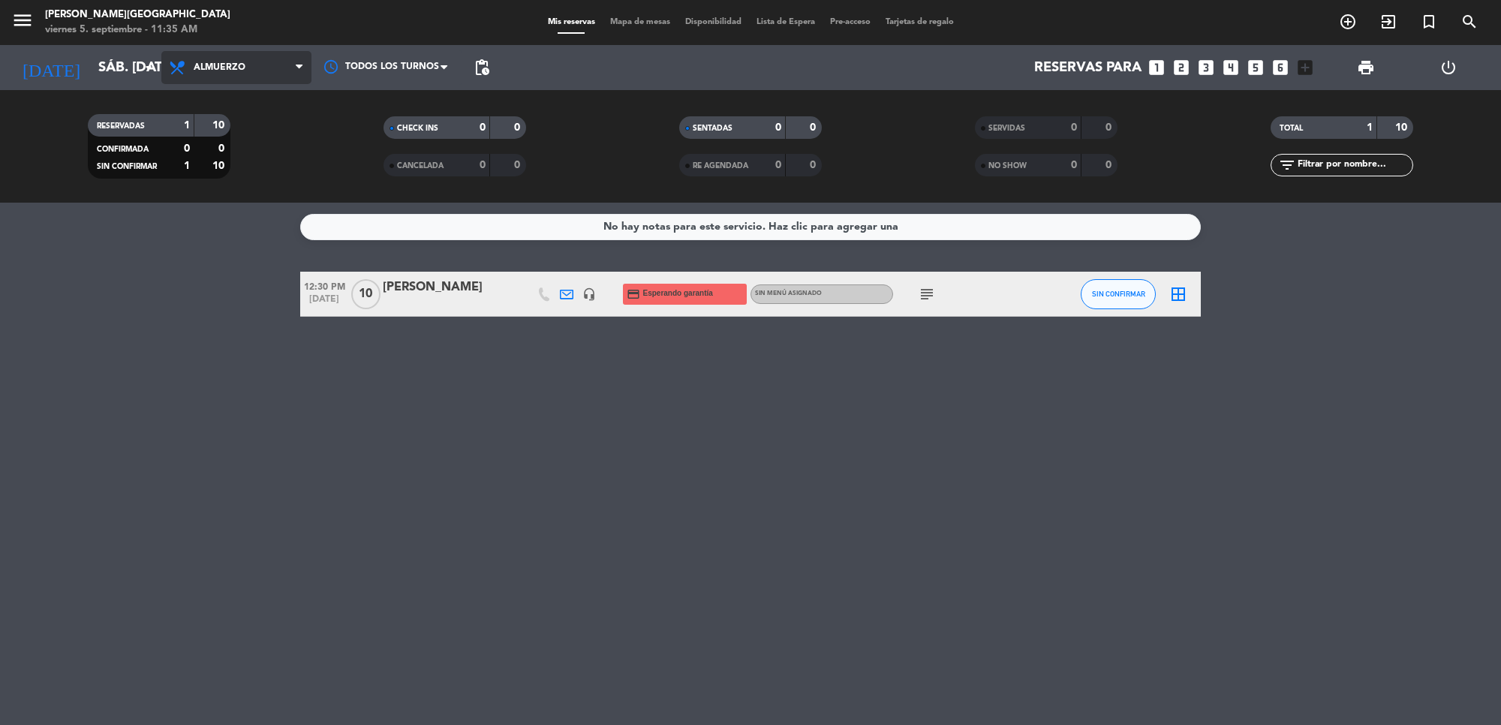
click at [274, 64] on span "Almuerzo" at bounding box center [236, 67] width 150 height 33
click at [264, 165] on div "menu [PERSON_NAME][GEOGRAPHIC_DATA] viernes 5. septiembre - 11:35 AM Mis reserv…" at bounding box center [750, 101] width 1501 height 203
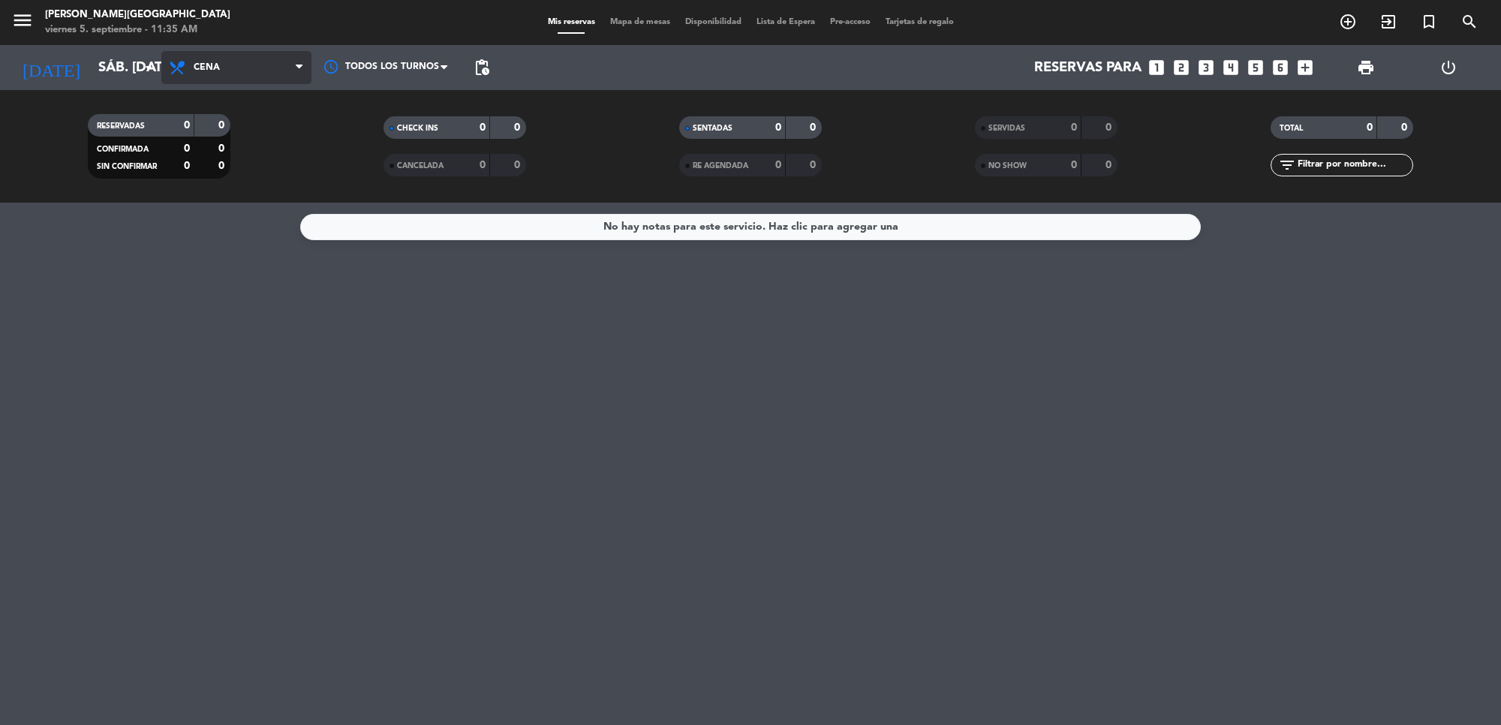
click at [225, 65] on span "Cena" at bounding box center [236, 67] width 150 height 33
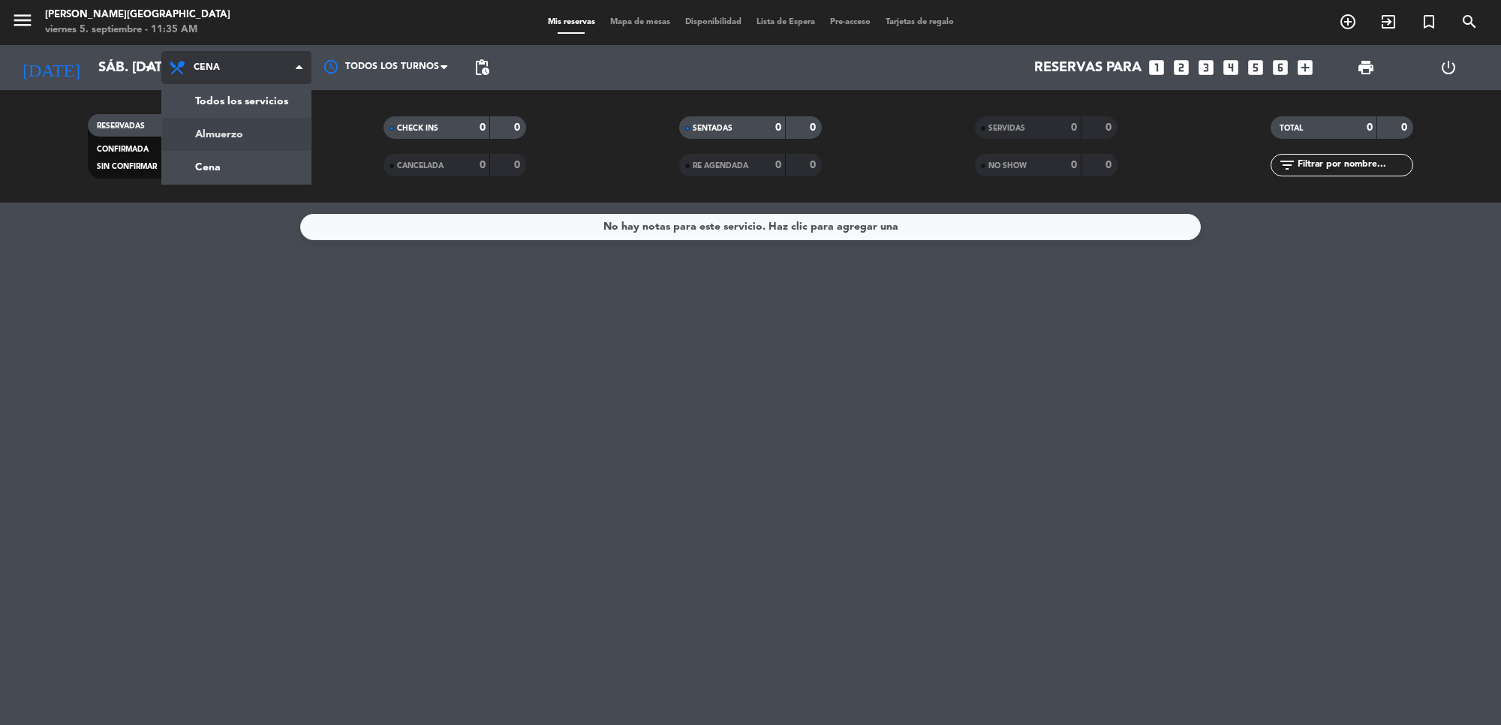
click at [244, 140] on div "menu [PERSON_NAME][GEOGRAPHIC_DATA] viernes 5. septiembre - 11:35 AM Mis reserv…" at bounding box center [750, 101] width 1501 height 203
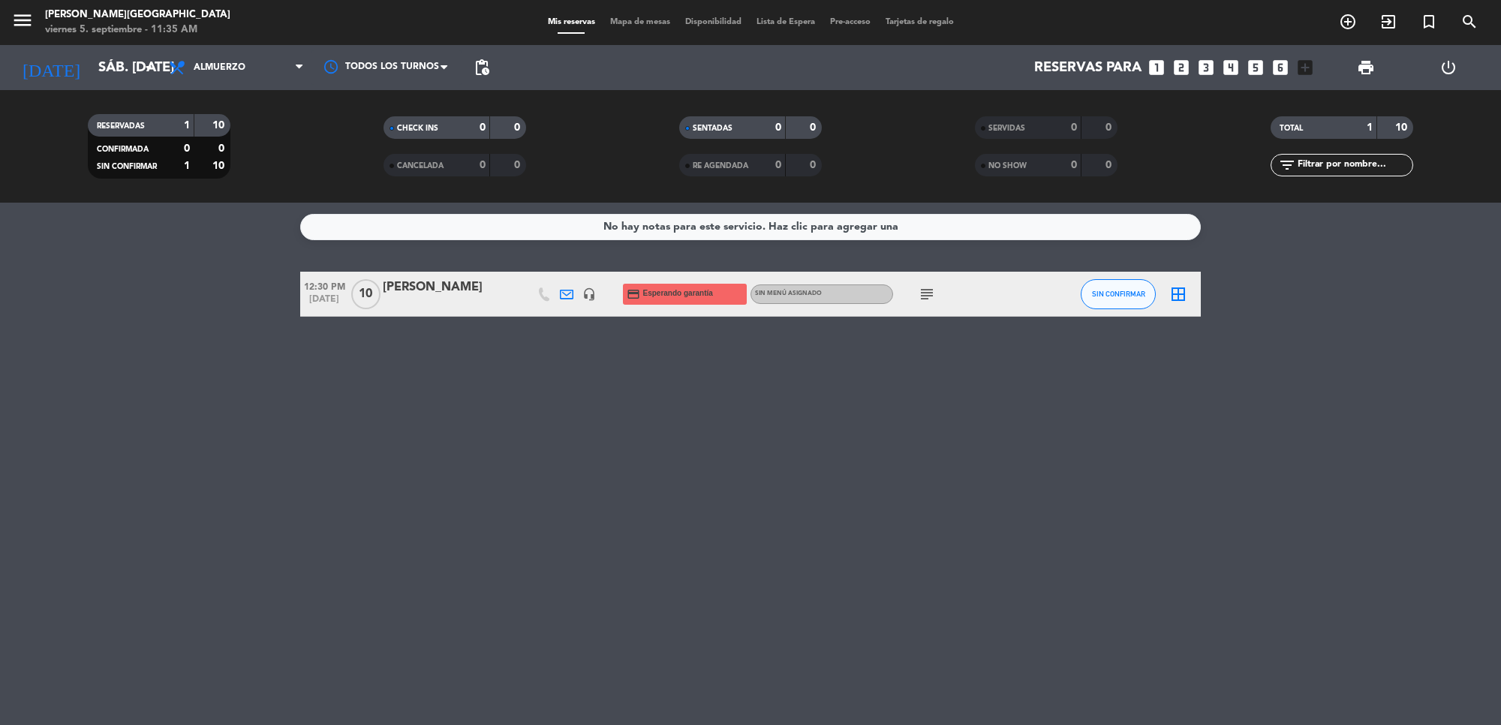
click at [410, 287] on div "[PERSON_NAME]" at bounding box center [447, 288] width 128 height 20
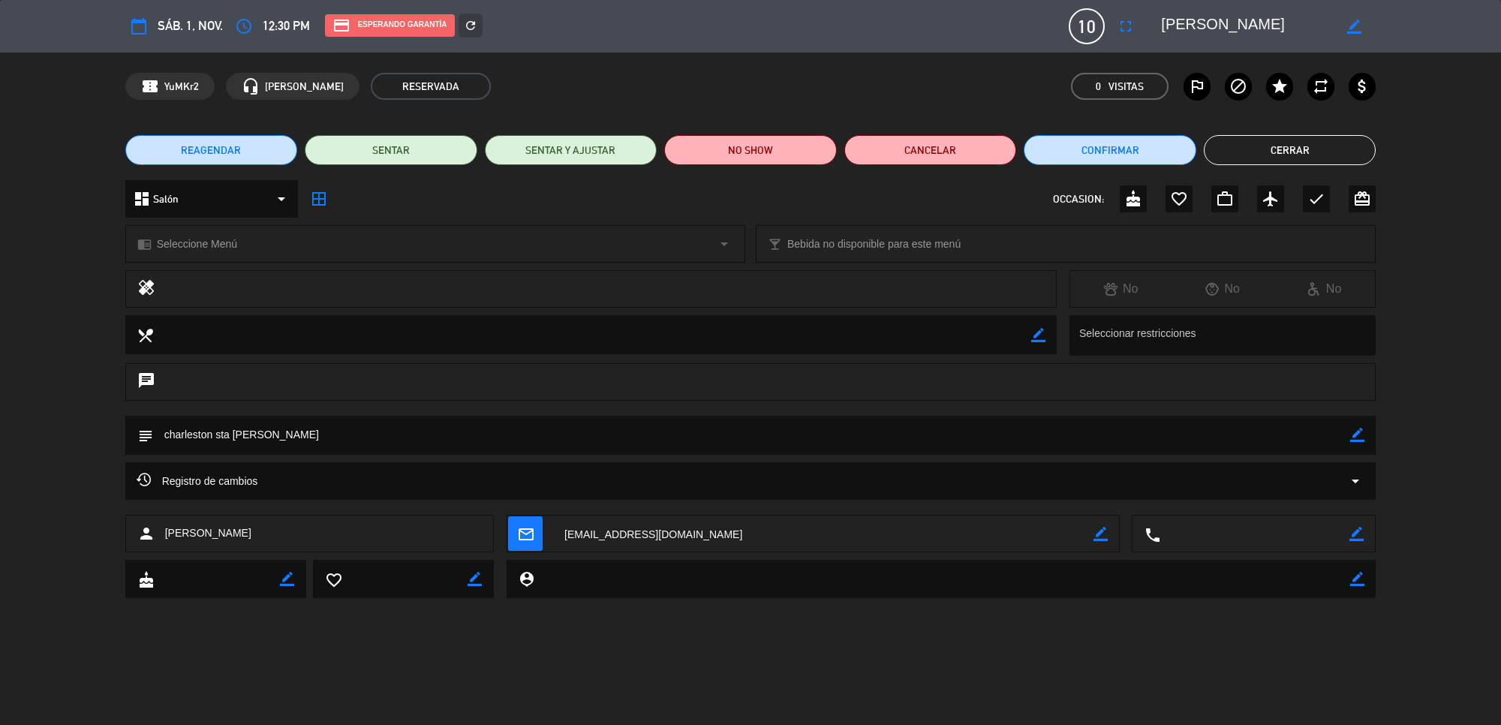
click at [261, 154] on button "REAGENDAR" at bounding box center [211, 150] width 173 height 30
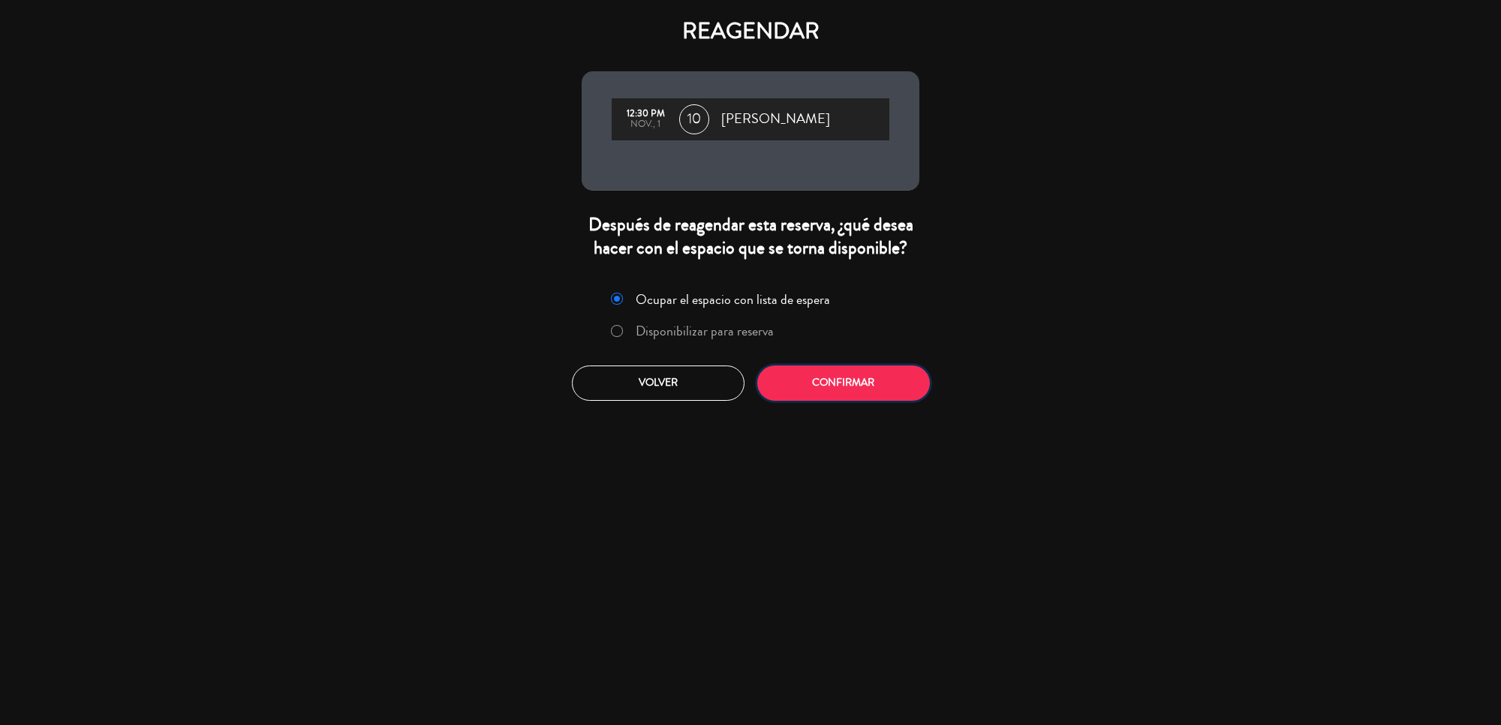
click at [837, 377] on button "Confirmar" at bounding box center [843, 382] width 173 height 35
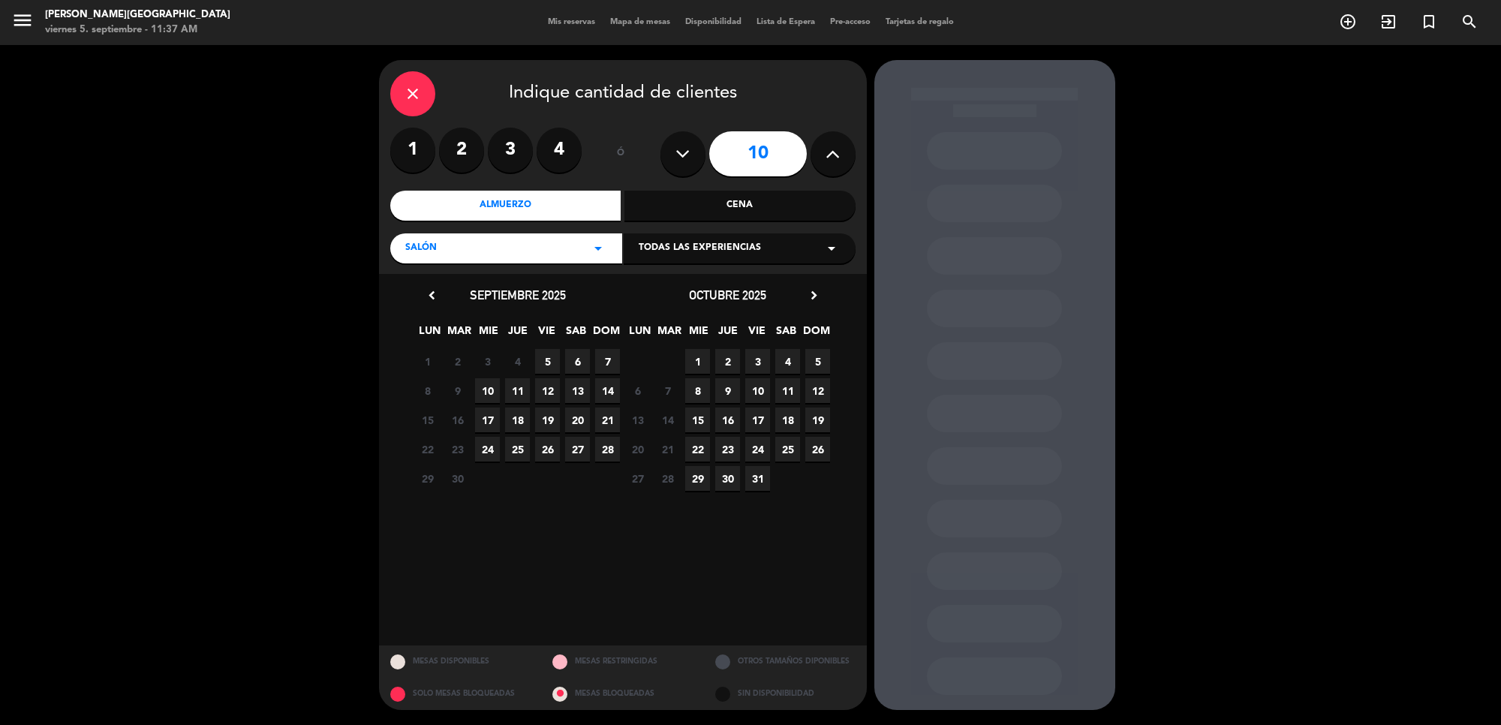
click at [808, 293] on icon "chevron_right" at bounding box center [814, 295] width 16 height 16
click at [792, 359] on span "1" at bounding box center [787, 361] width 25 height 25
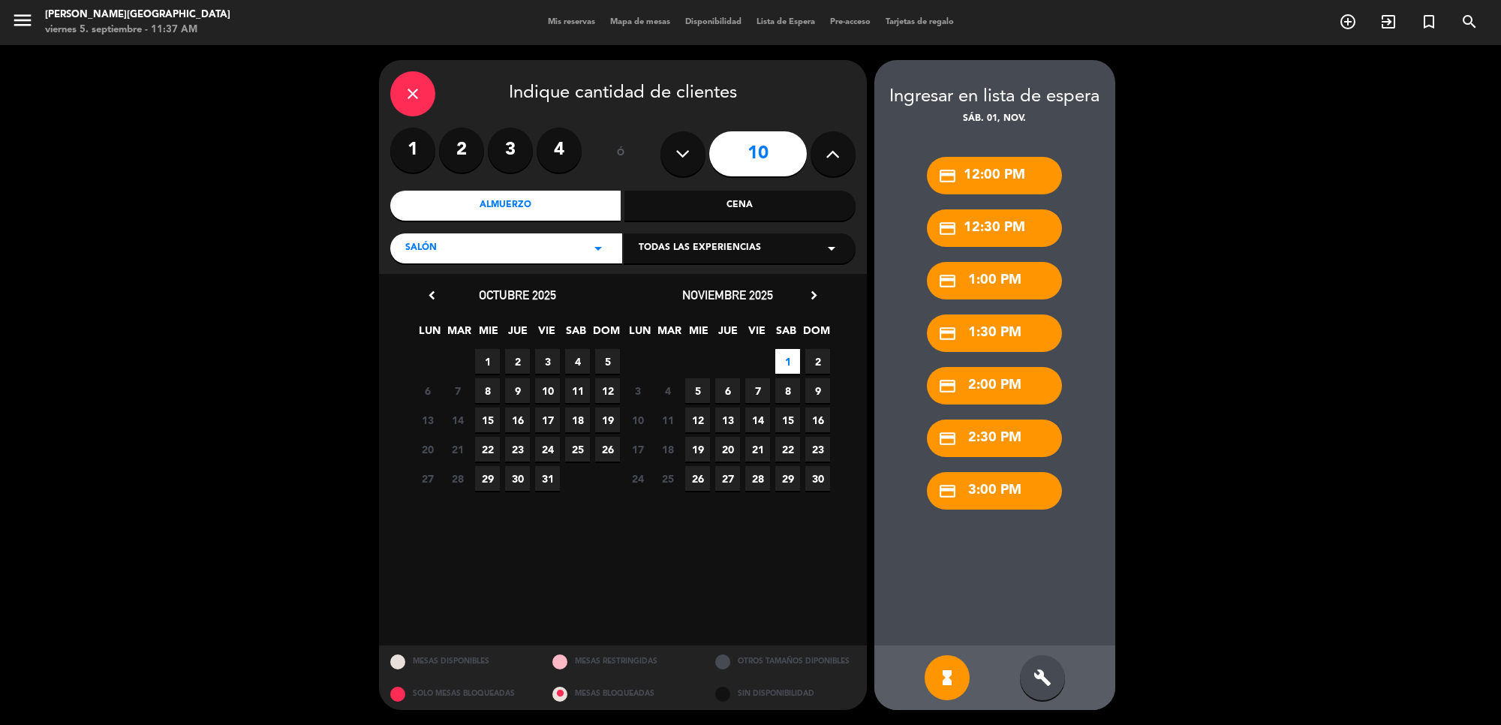
click at [768, 207] on div "Cena" at bounding box center [739, 206] width 231 height 30
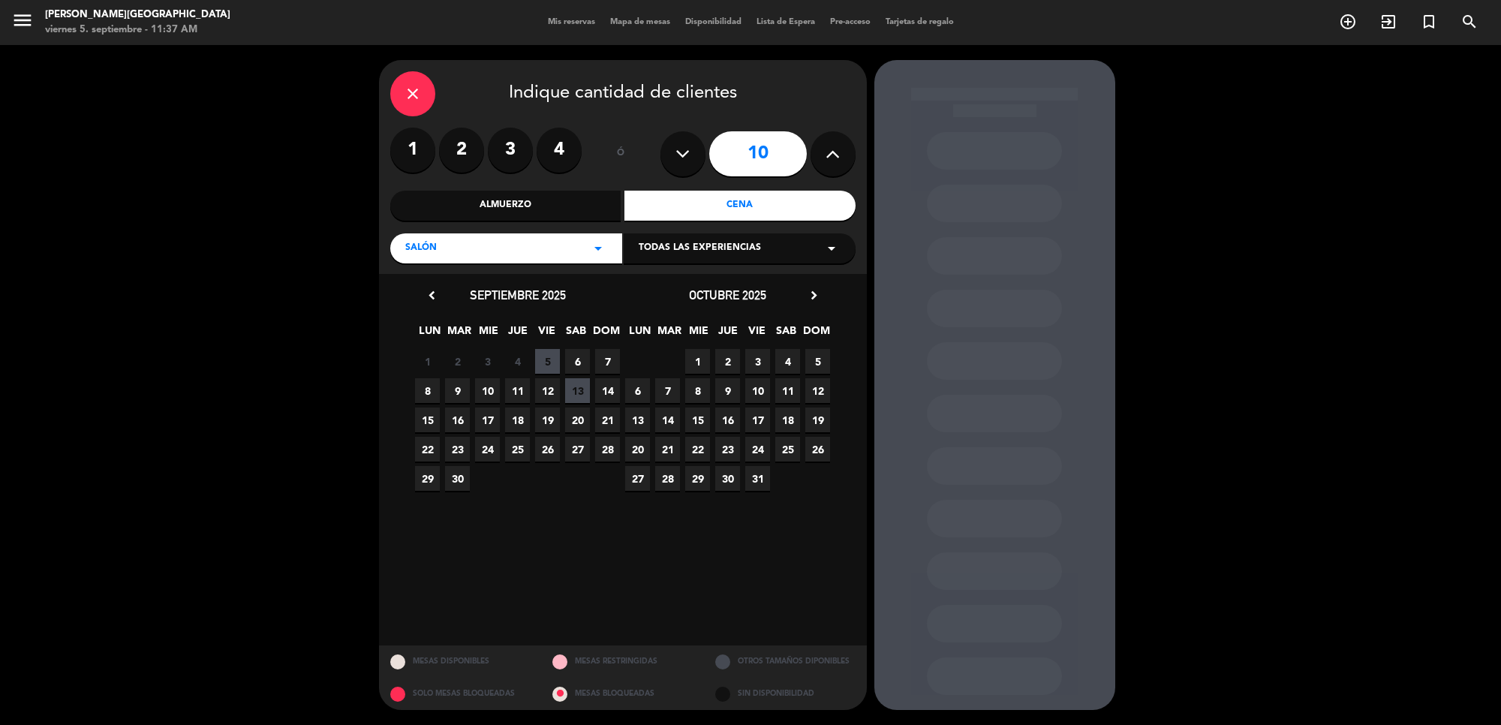
click at [806, 296] on icon "chevron_right" at bounding box center [814, 295] width 16 height 16
click at [786, 354] on span "1" at bounding box center [787, 361] width 25 height 25
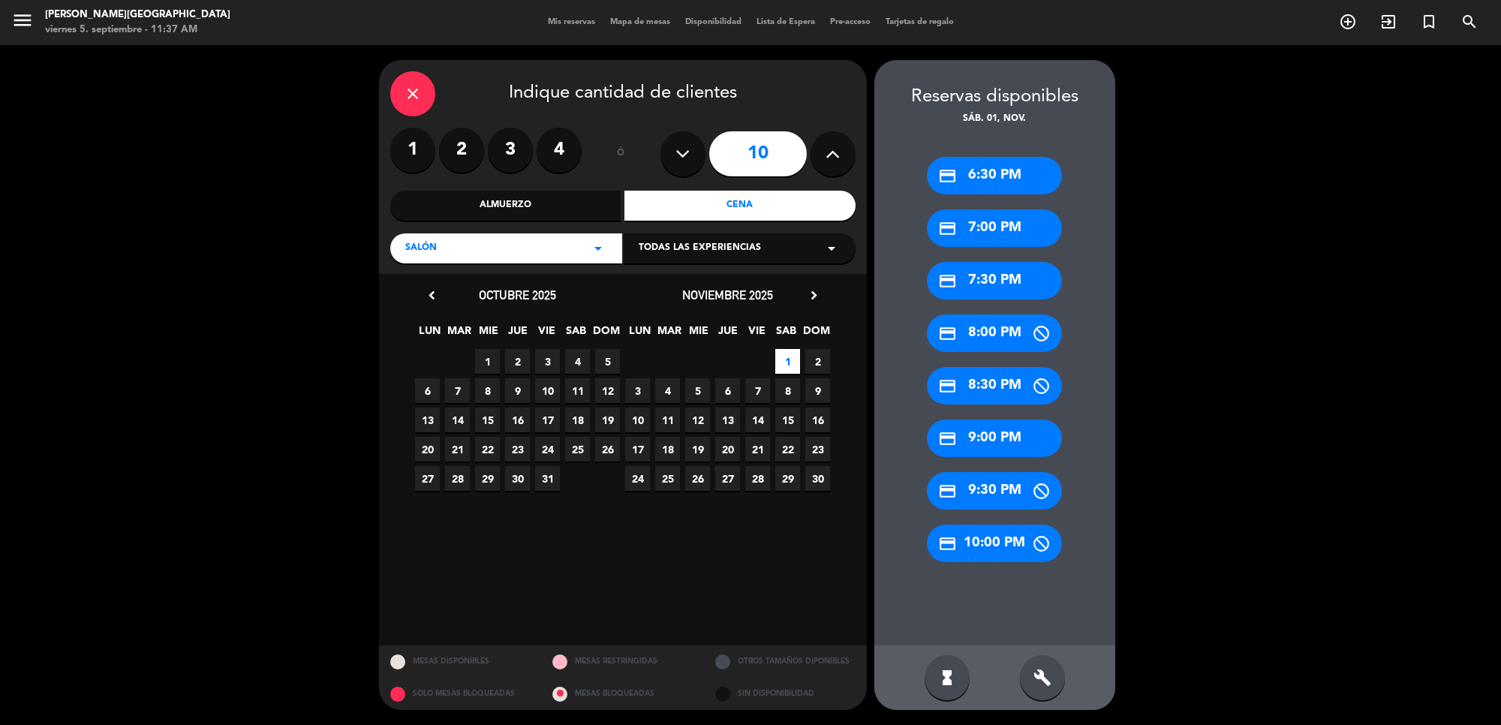
drag, startPoint x: 1056, startPoint y: 676, endPoint x: 1048, endPoint y: 669, distance: 10.6
click at [1052, 672] on div "build" at bounding box center [1042, 677] width 45 height 45
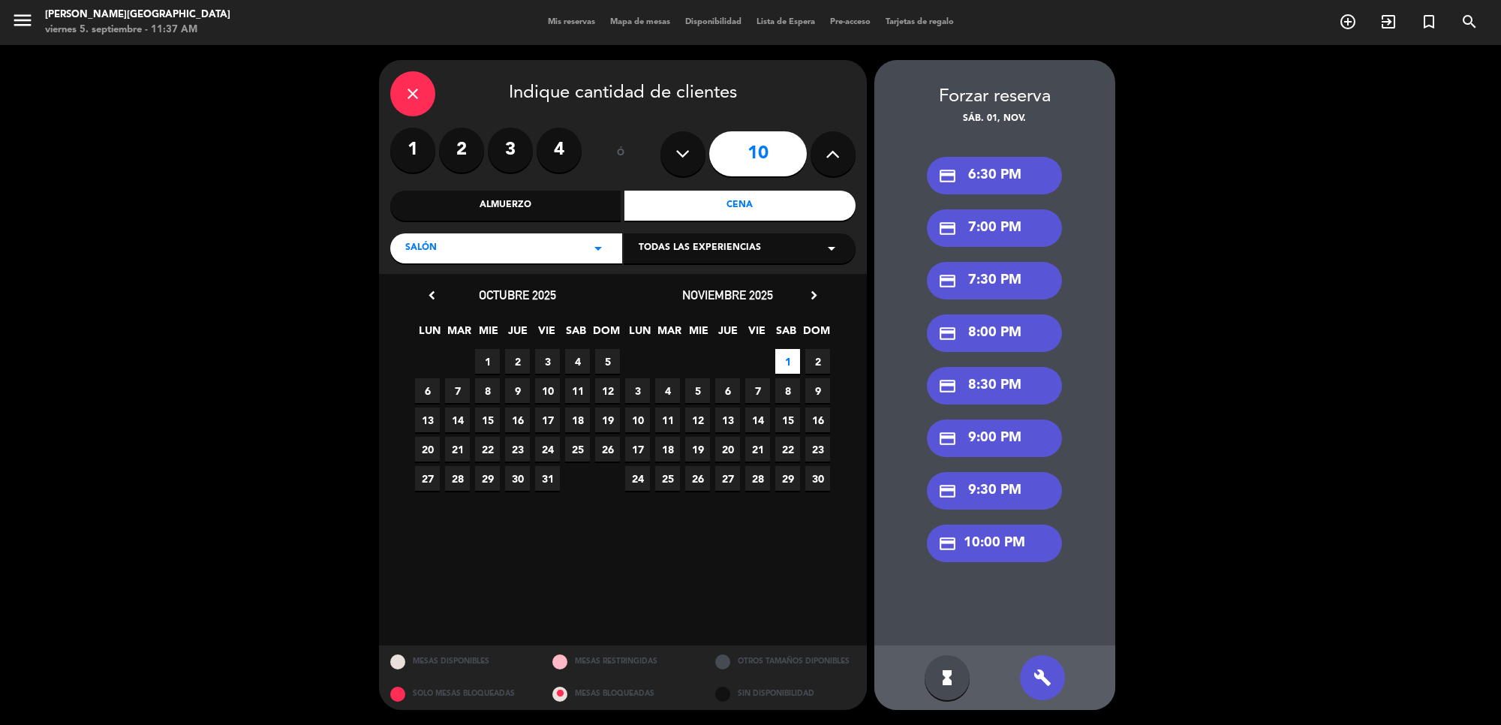
click at [995, 290] on div "credit_card 7:30 PM" at bounding box center [994, 281] width 135 height 38
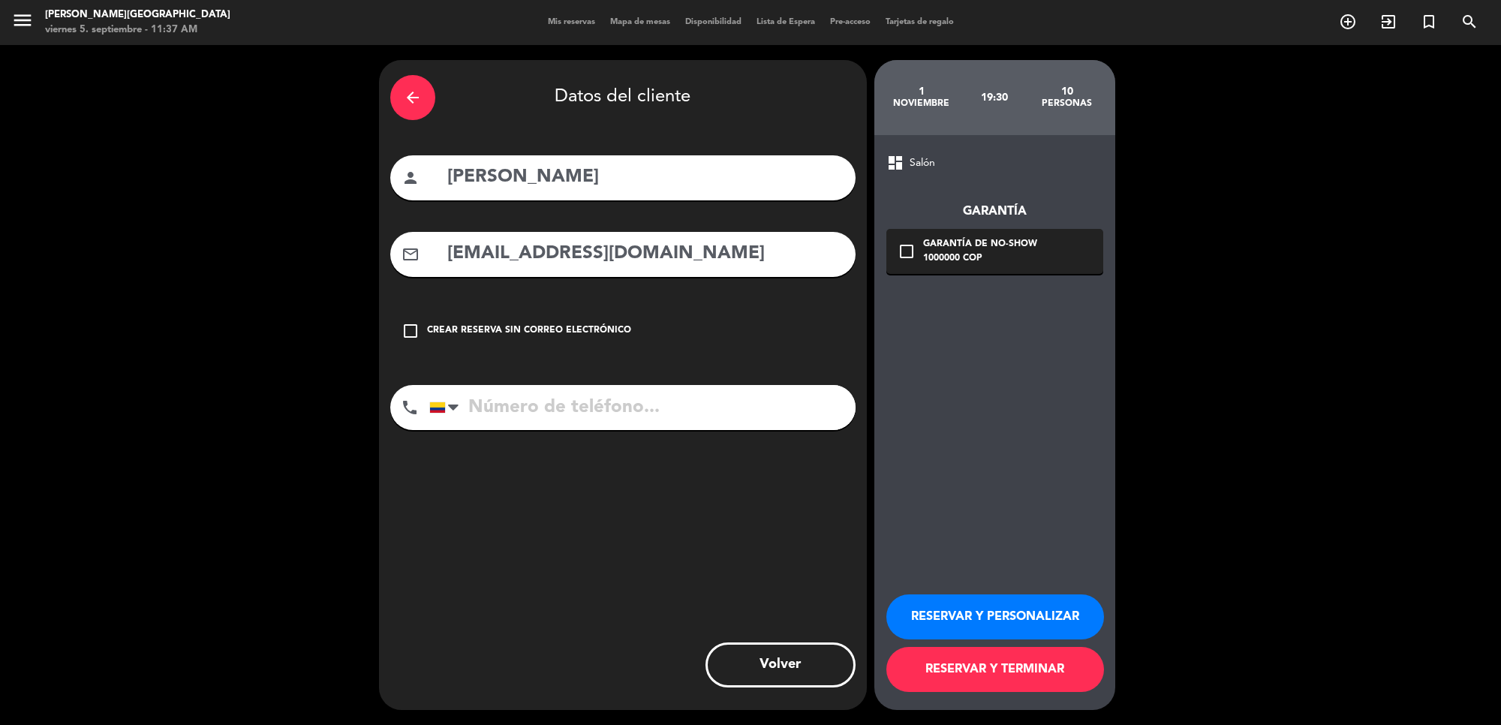
click at [1004, 263] on div "1000000 COP" at bounding box center [980, 258] width 114 height 15
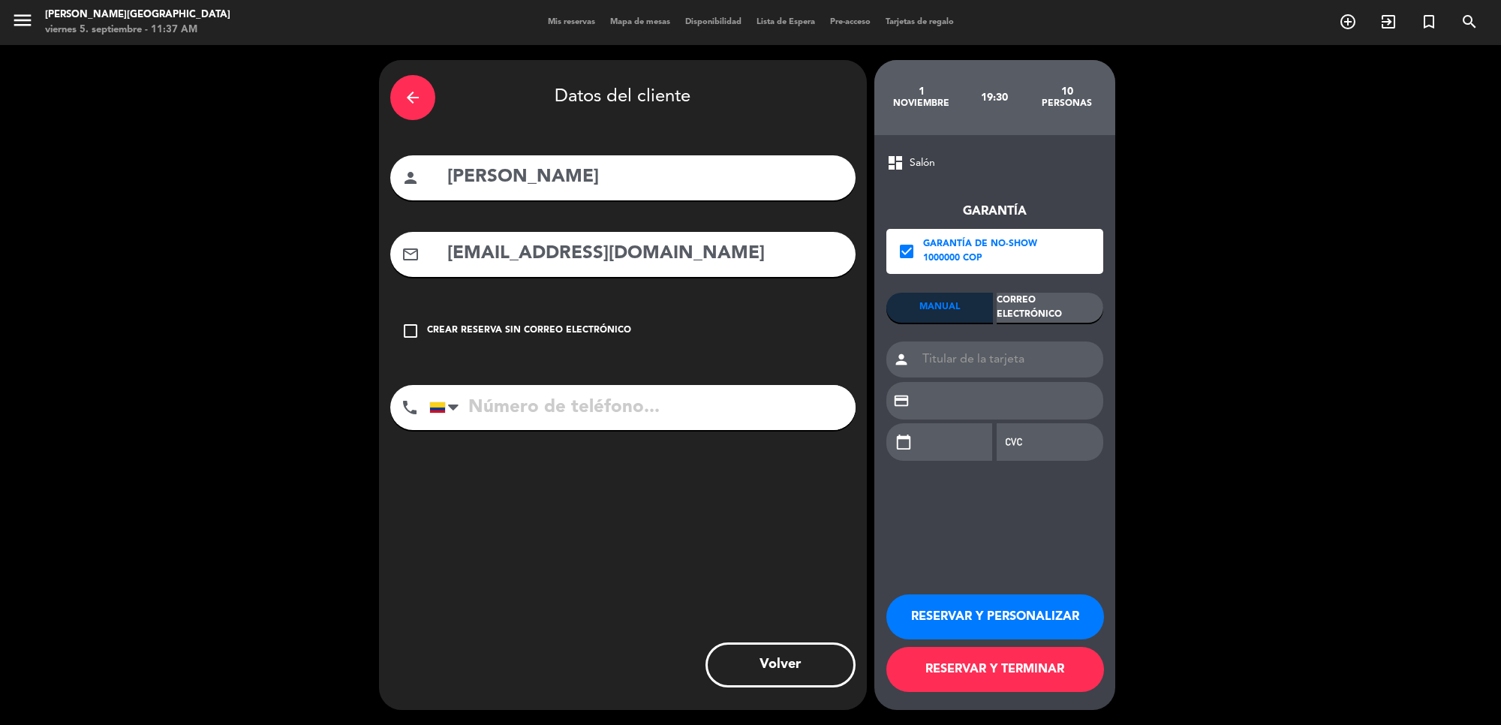
click at [1069, 308] on div "Correo Electrónico" at bounding box center [1050, 308] width 107 height 30
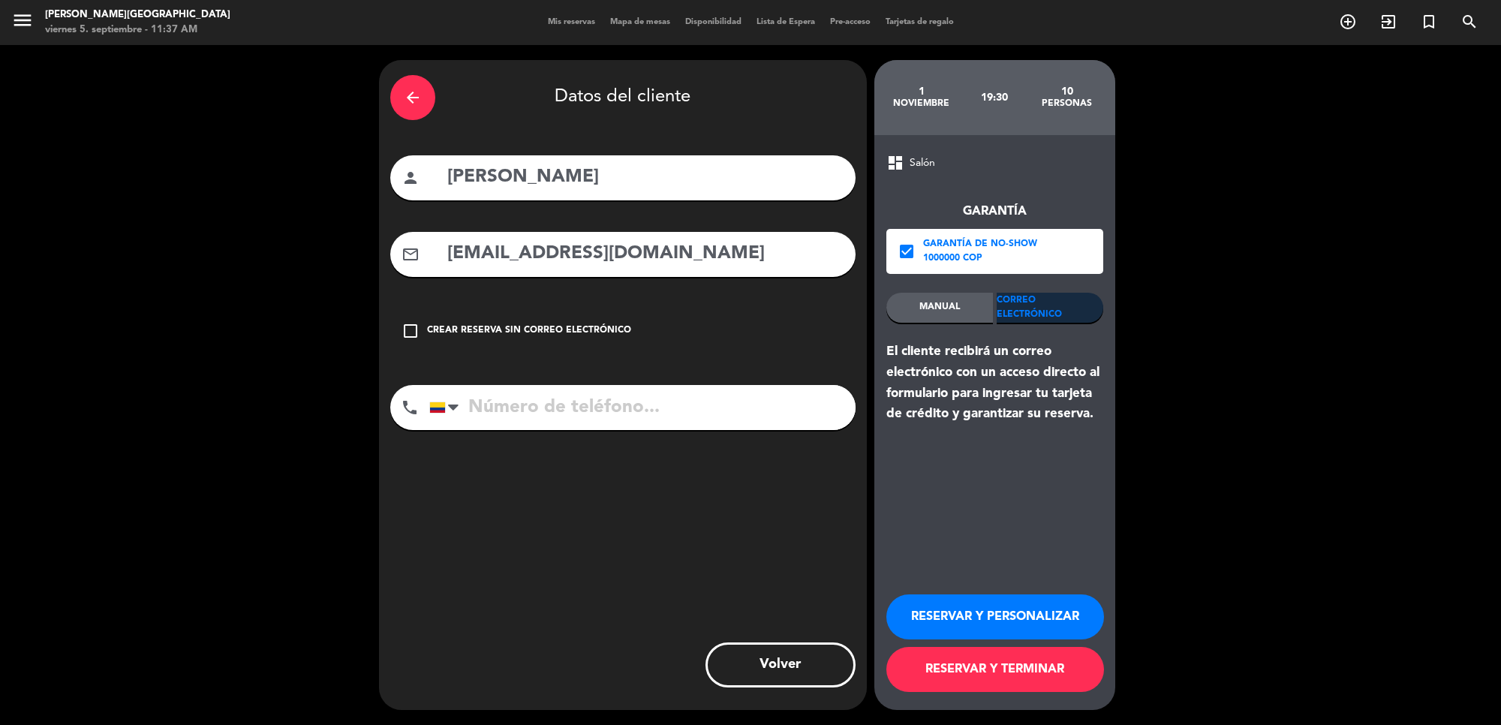
click at [987, 613] on button "RESERVAR Y PERSONALIZAR" at bounding box center [995, 616] width 218 height 45
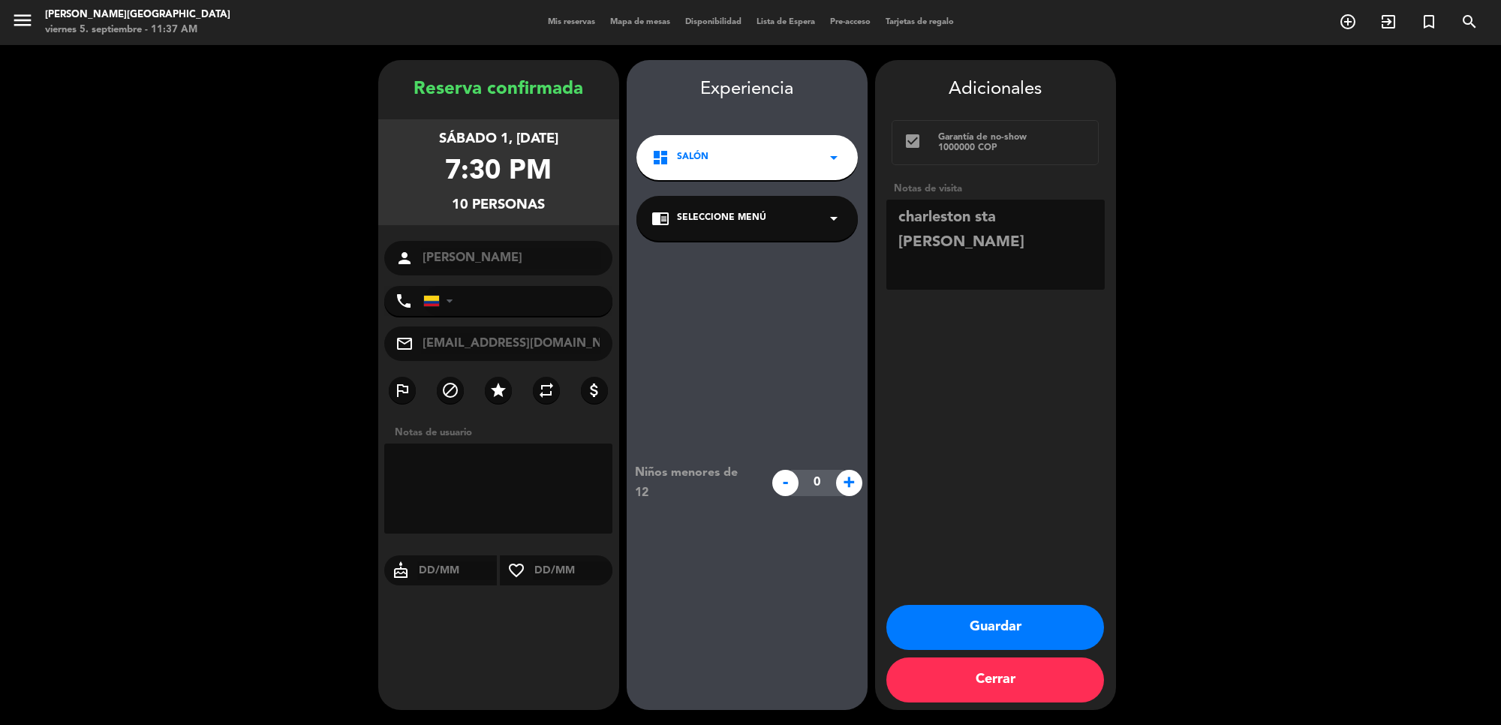
click at [1006, 223] on textarea at bounding box center [995, 245] width 218 height 90
click at [1073, 233] on textarea at bounding box center [995, 245] width 218 height 90
type textarea "charleston sta [PERSON_NAME], [PERSON_NAME] a [PERSON_NAME], [PERSON_NAME] una …"
click at [992, 614] on button "Guardar" at bounding box center [995, 627] width 218 height 45
